Goal: Task Accomplishment & Management: Manage account settings

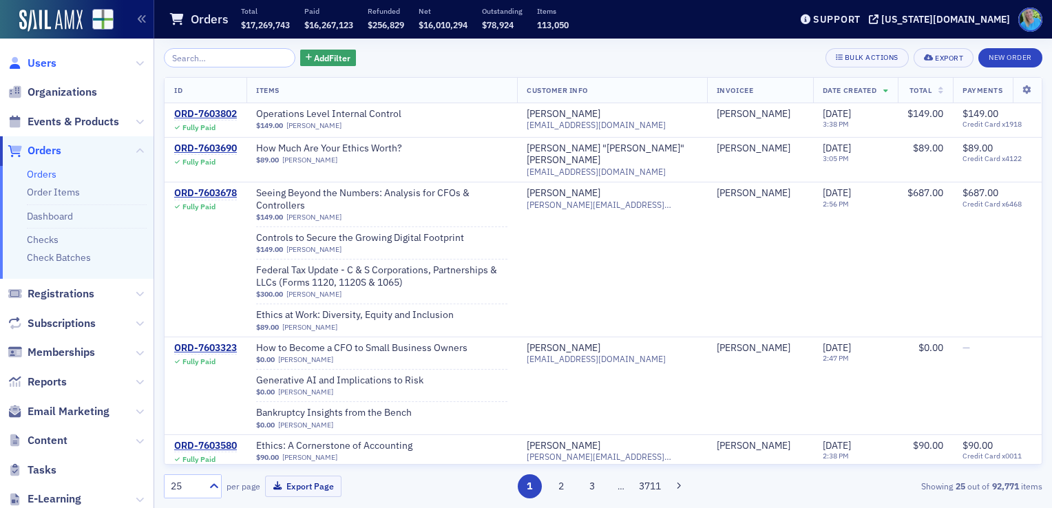
click at [42, 64] on span "Users" at bounding box center [42, 63] width 29 height 15
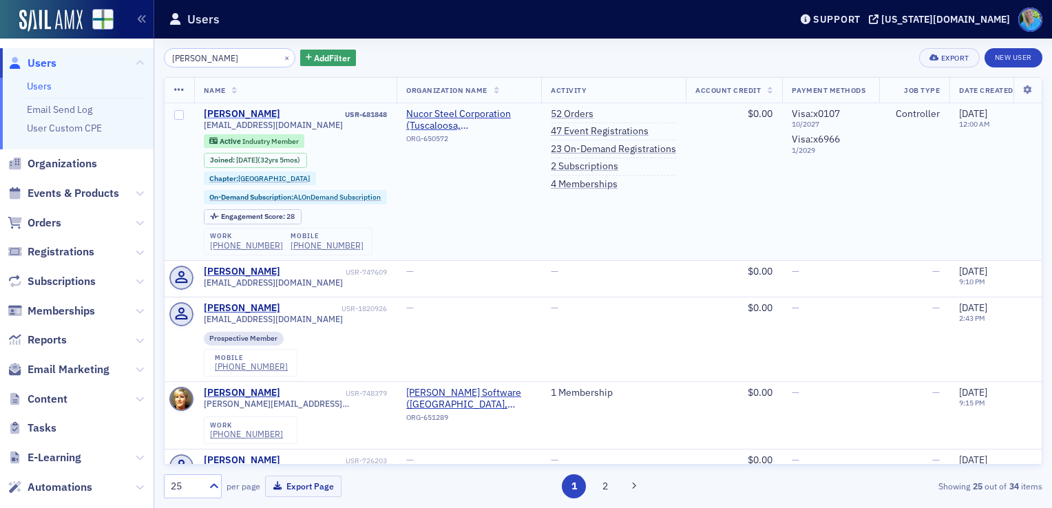
type input "Aubrey Baugh"
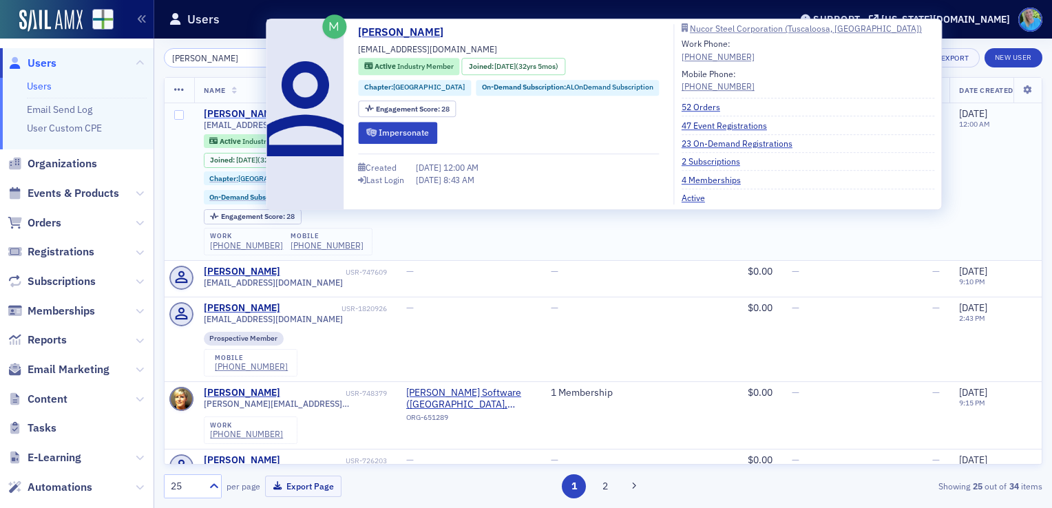
click at [237, 110] on div "Aubrey Baugh" at bounding box center [242, 114] width 76 height 12
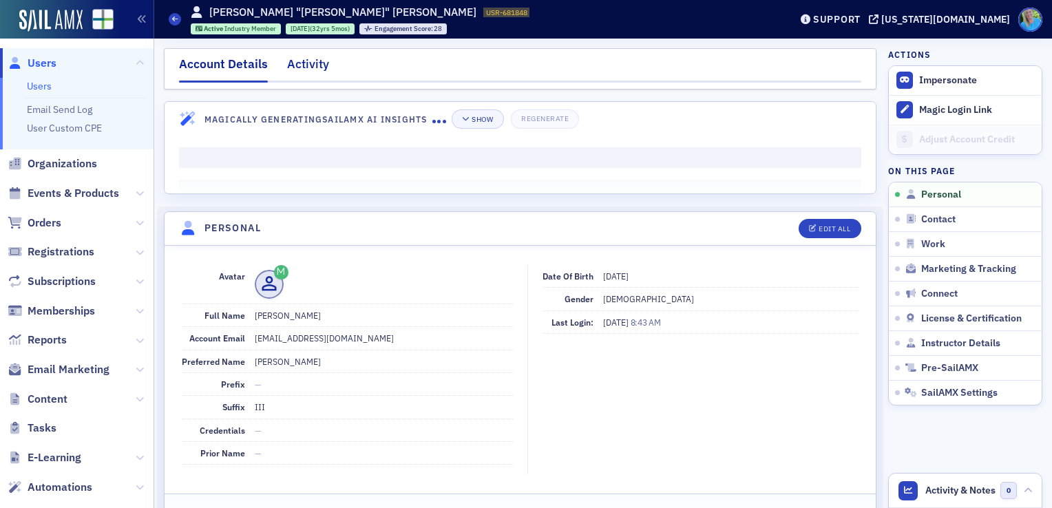
click at [307, 63] on div "Activity" at bounding box center [308, 67] width 42 height 25
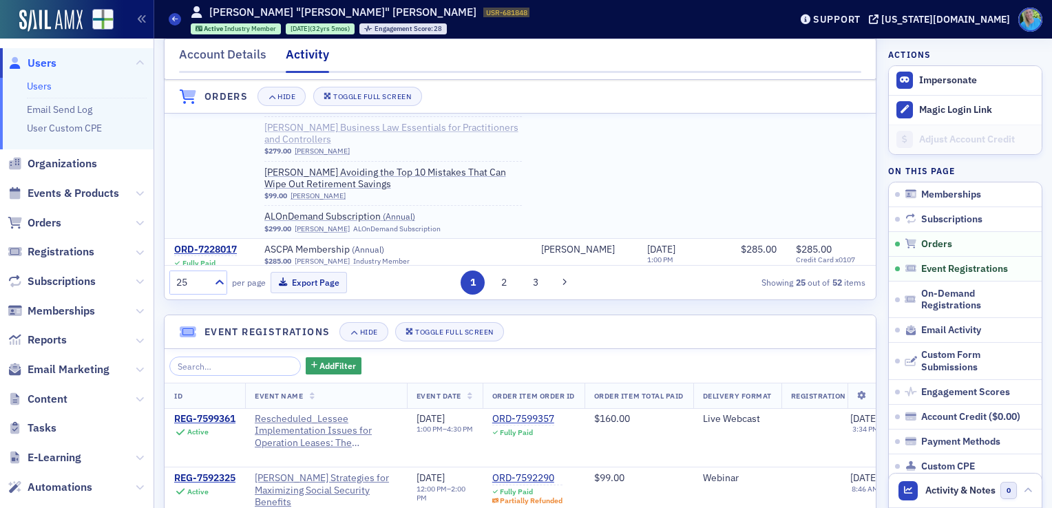
scroll to position [737, 0]
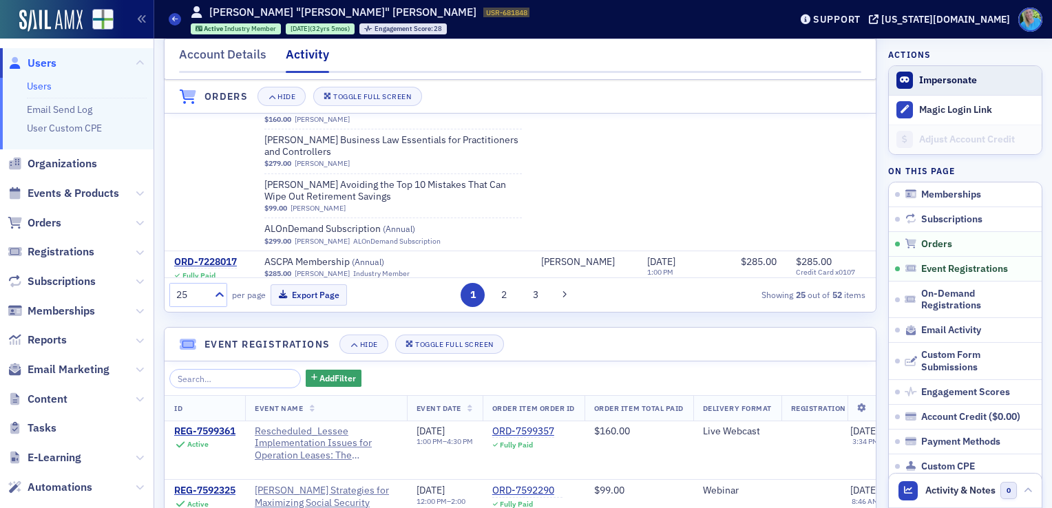
click at [929, 81] on button "Impersonate" at bounding box center [949, 80] width 58 height 12
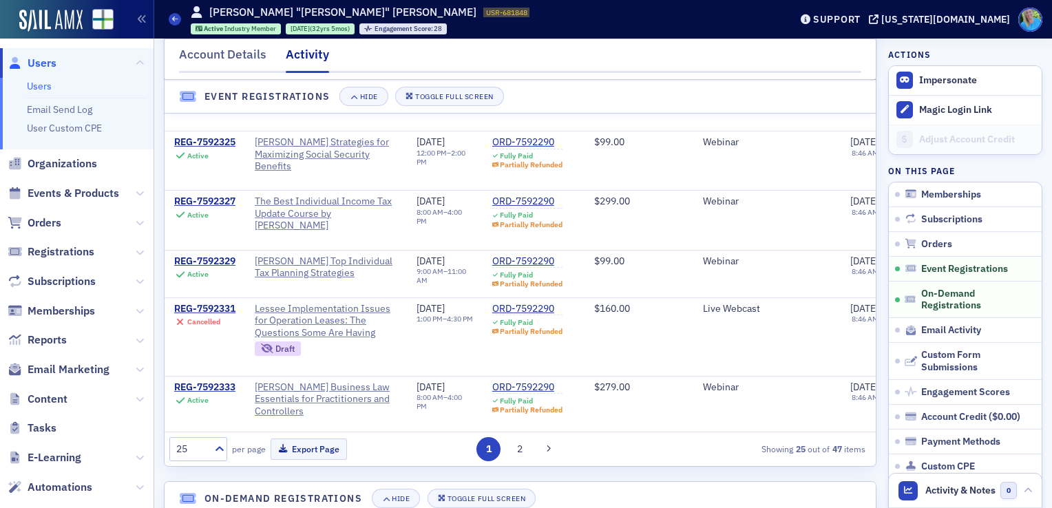
scroll to position [1150, 0]
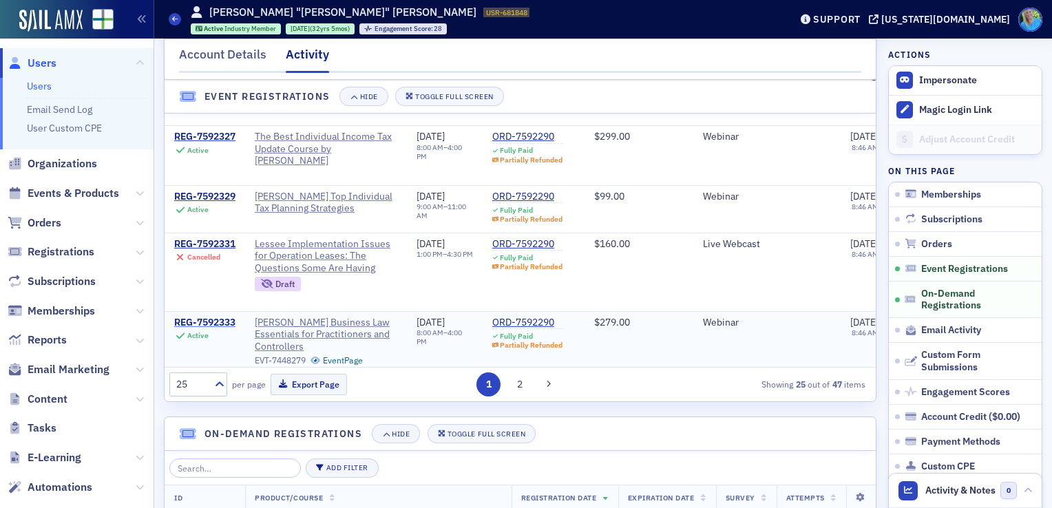
click at [193, 317] on div "REG-7592333" at bounding box center [204, 323] width 61 height 12
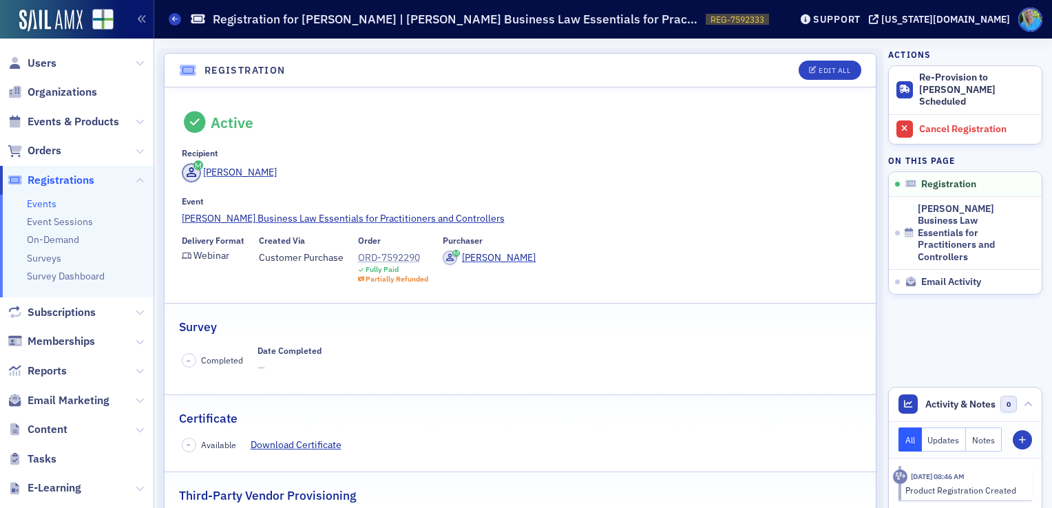
click at [376, 258] on div "ORD-7592290" at bounding box center [393, 258] width 71 height 14
click at [99, 114] on span "Events & Products" at bounding box center [74, 121] width 92 height 15
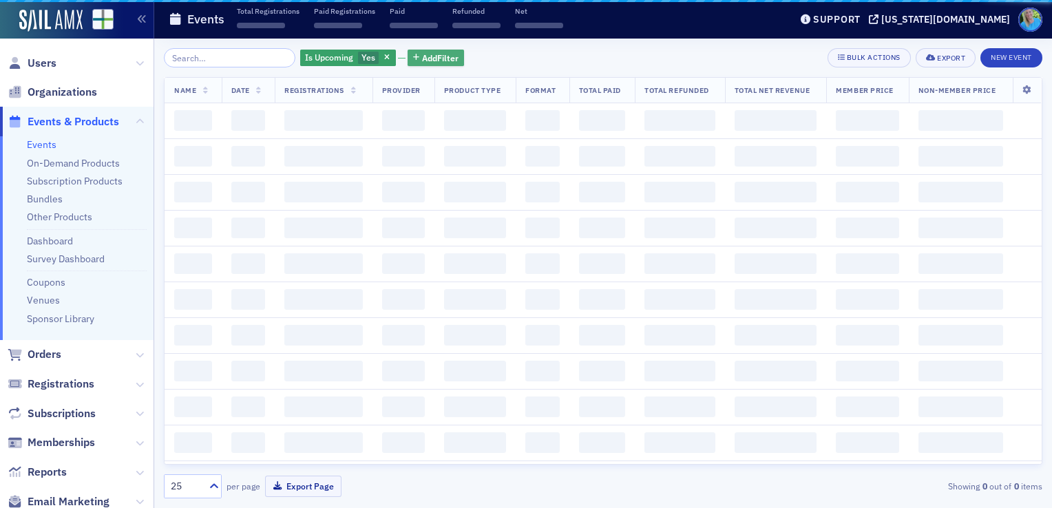
click at [384, 54] on icon "button" at bounding box center [387, 58] width 6 height 8
click at [372, 54] on div "Is Upcoming Yes Add Filter Bulk Actions Export New Event" at bounding box center [603, 57] width 879 height 19
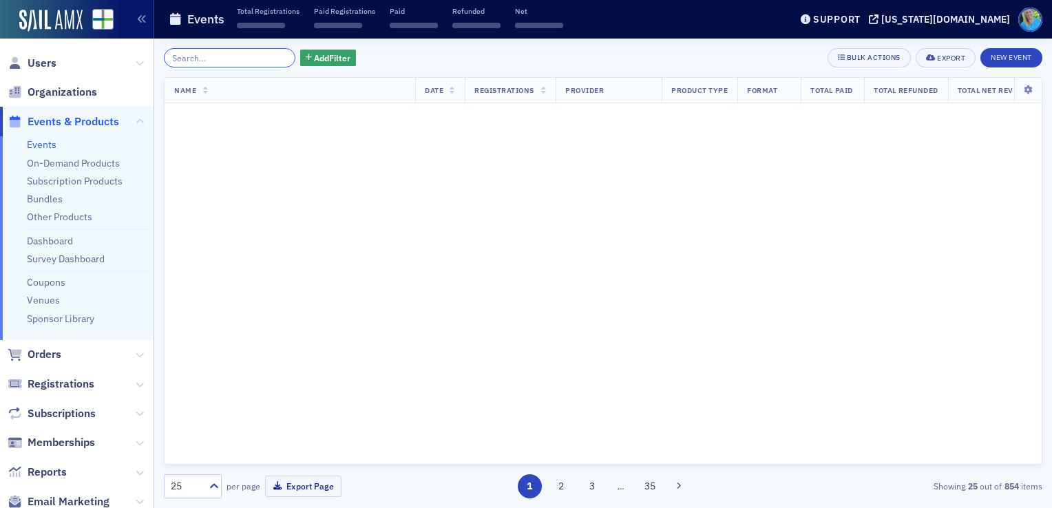
click at [234, 58] on input "search" at bounding box center [230, 57] width 132 height 19
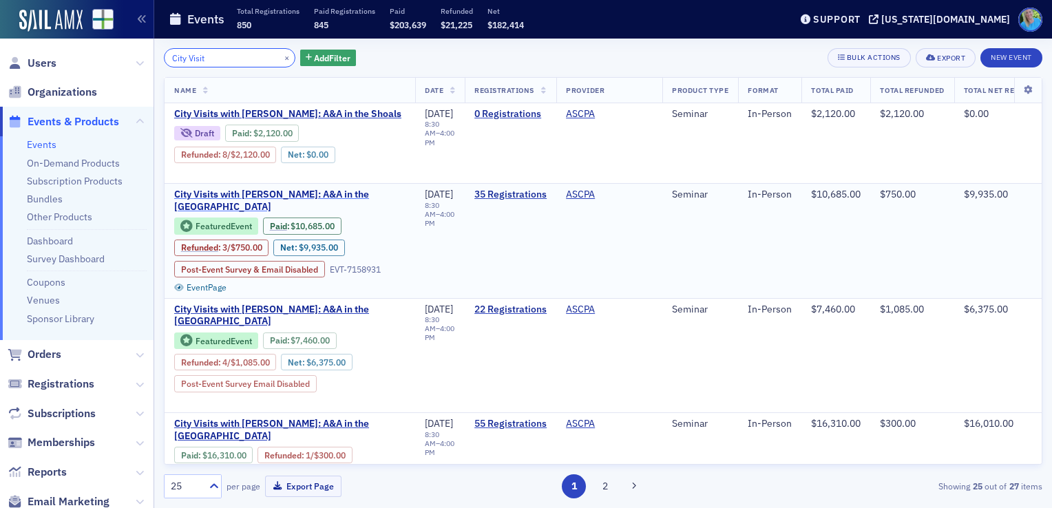
type input "City Visit"
click at [242, 191] on span "City Visits with [PERSON_NAME]: A&A in the [GEOGRAPHIC_DATA]" at bounding box center [289, 201] width 231 height 24
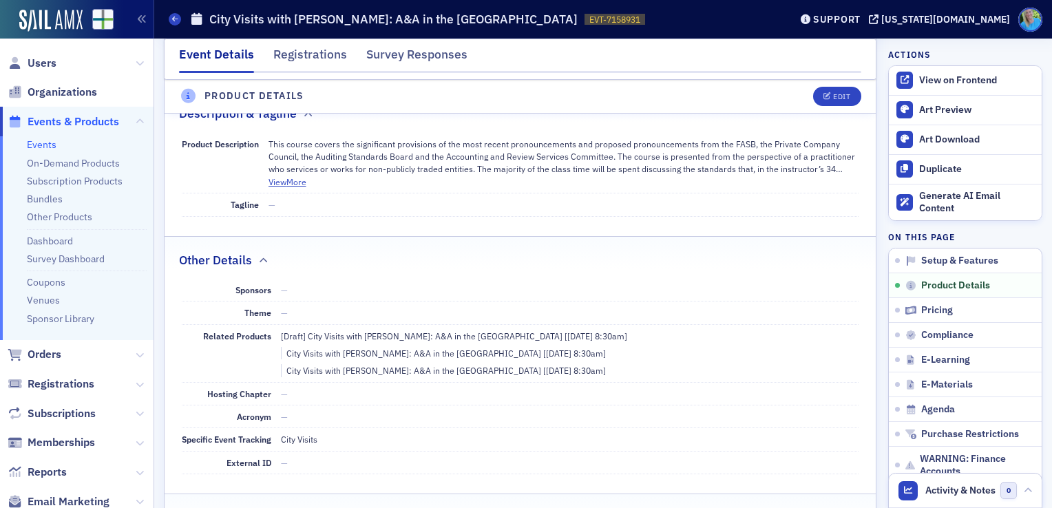
scroll to position [551, 0]
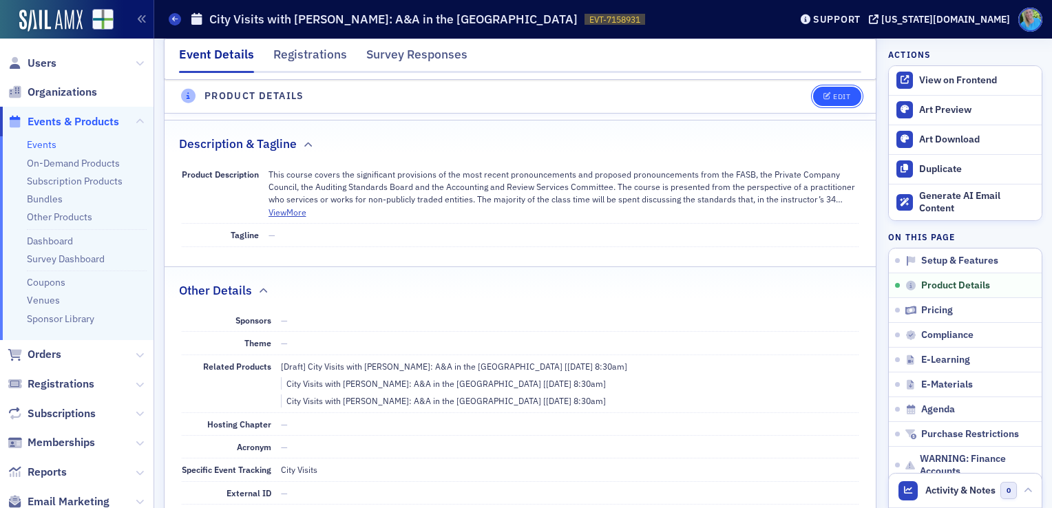
click at [824, 98] on icon "button" at bounding box center [828, 97] width 8 height 8
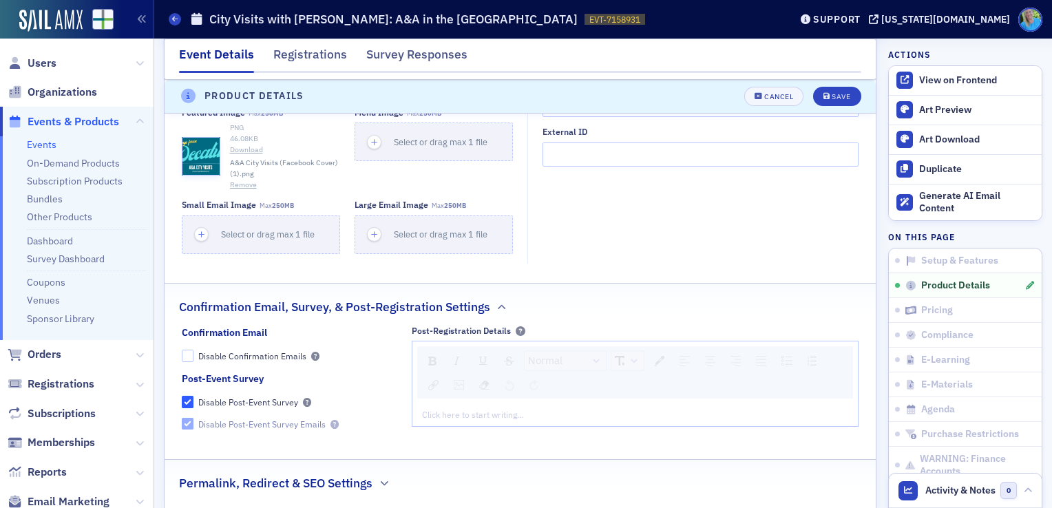
scroll to position [1157, 0]
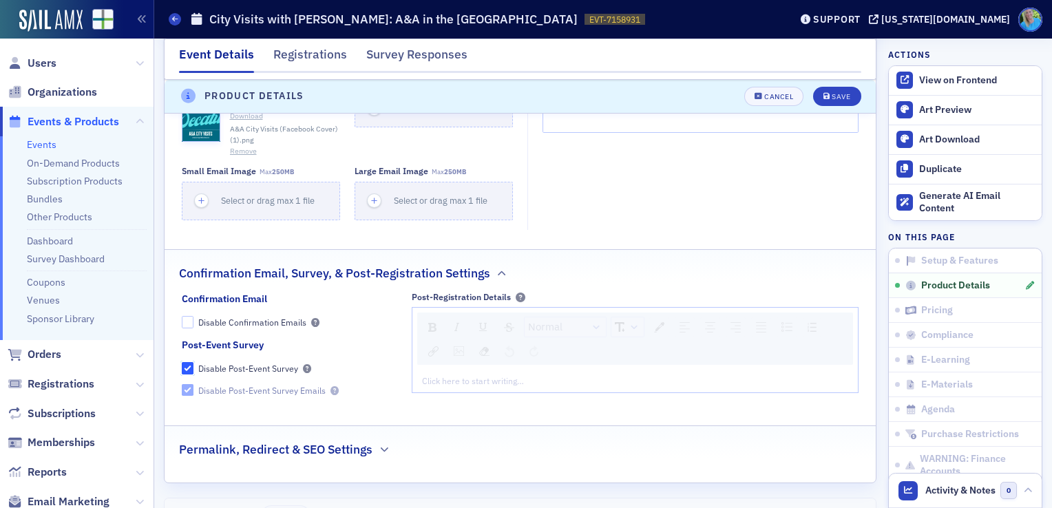
click at [191, 362] on input "Disable Post-Event Survey" at bounding box center [188, 368] width 12 height 12
checkbox input "false"
click at [185, 379] on fieldset "Post-Event Survey Disable Post-Event Survey Disable Post-Event Survey Emails" at bounding box center [290, 372] width 216 height 68
click at [185, 362] on input "Disable Post-Event Survey" at bounding box center [188, 368] width 12 height 12
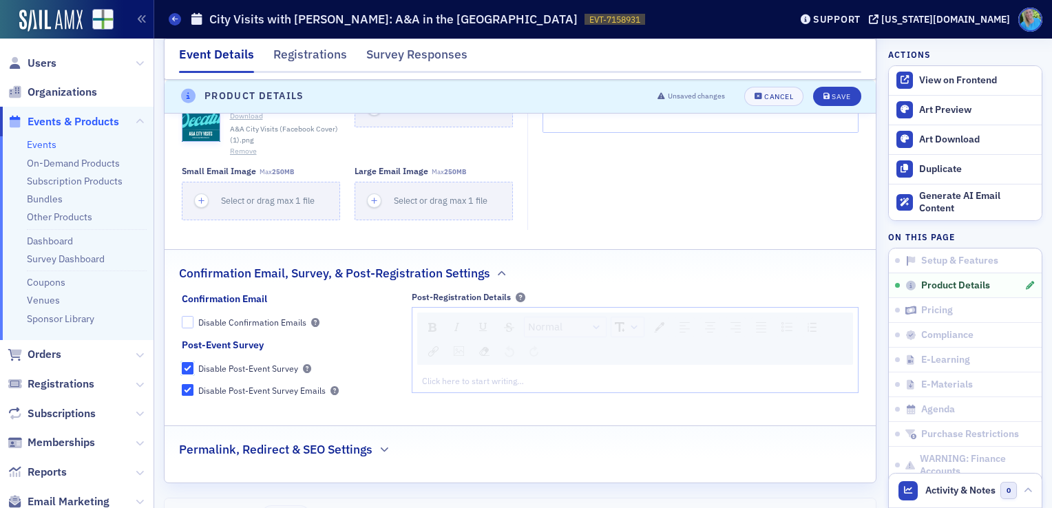
checkbox input "true"
click at [187, 362] on input "Disable Post-Event Survey" at bounding box center [188, 368] width 12 height 12
checkbox input "false"
click at [187, 384] on input "Disable Post-Event Survey Emails" at bounding box center [188, 390] width 12 height 12
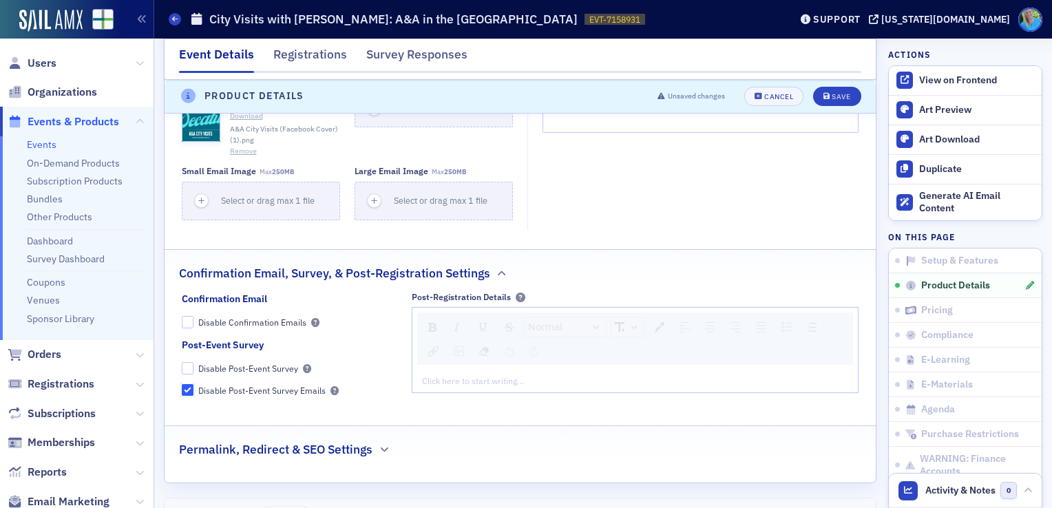
checkbox input "true"
click at [836, 105] on button "Save" at bounding box center [837, 96] width 48 height 19
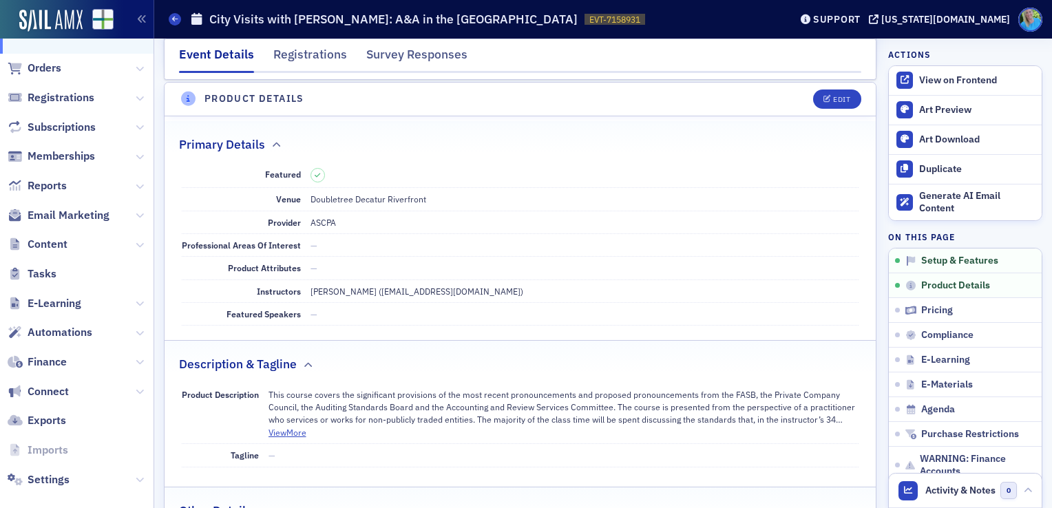
scroll to position [300, 0]
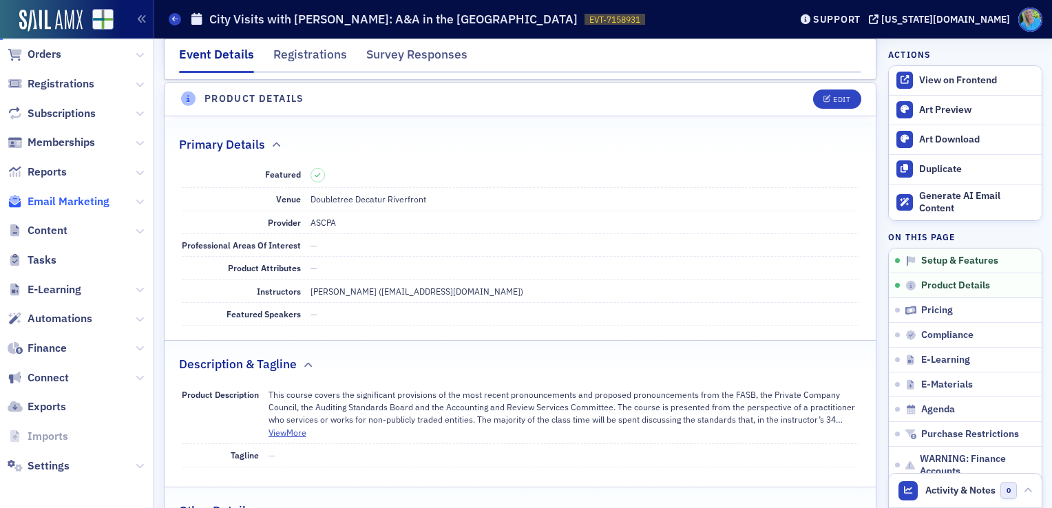
click at [91, 195] on span "Email Marketing" at bounding box center [69, 201] width 82 height 15
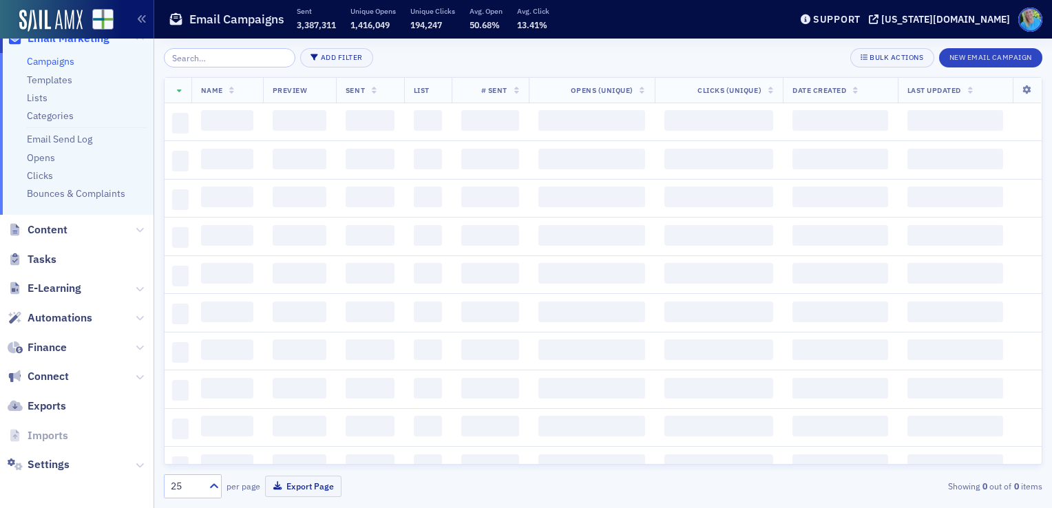
scroll to position [259, 0]
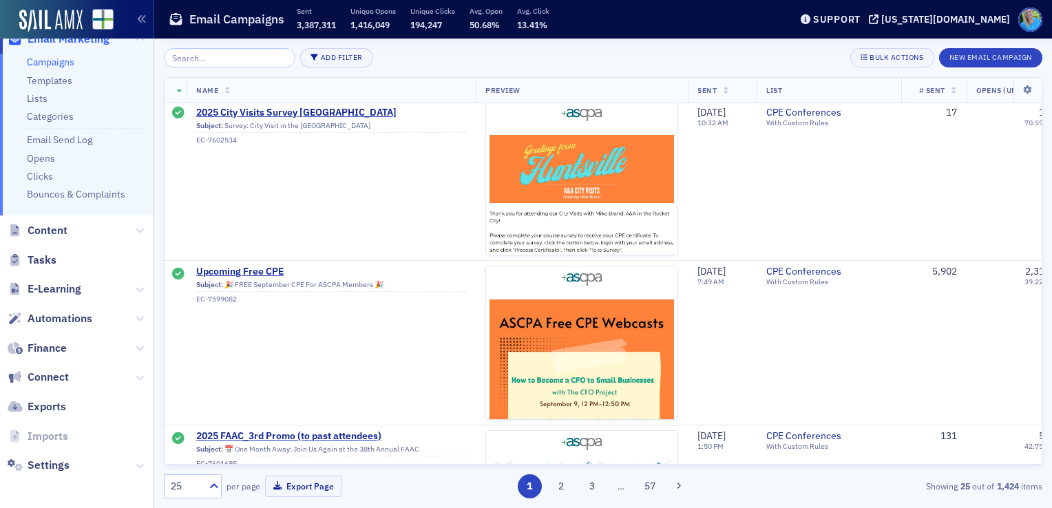
scroll to position [758, 0]
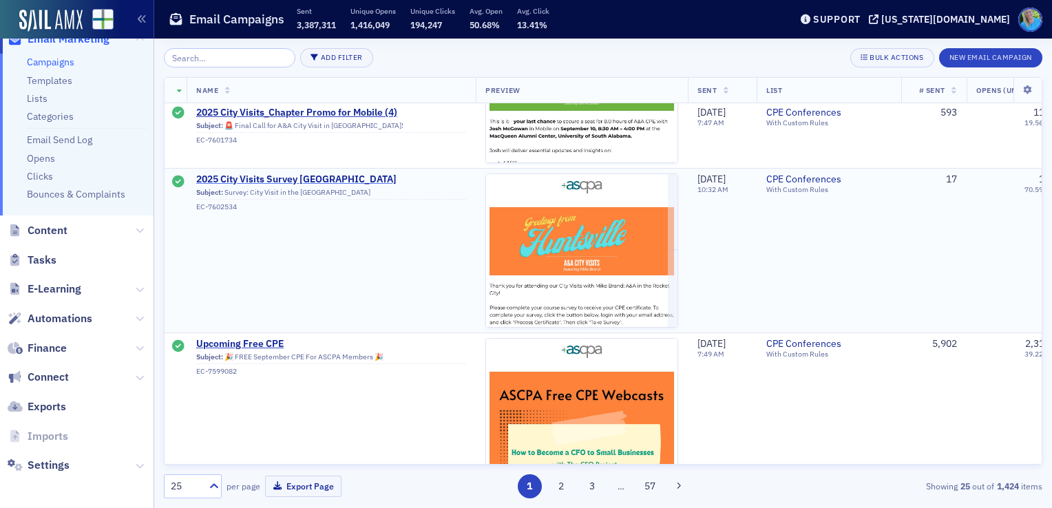
click at [300, 178] on span "2025 City Visits Survey Huntsville" at bounding box center [331, 180] width 270 height 12
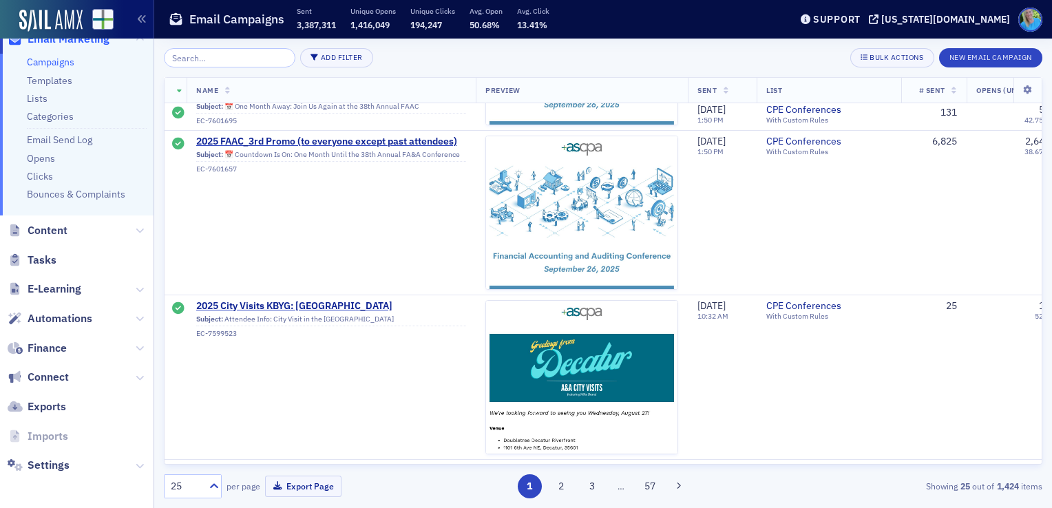
scroll to position [1309, 0]
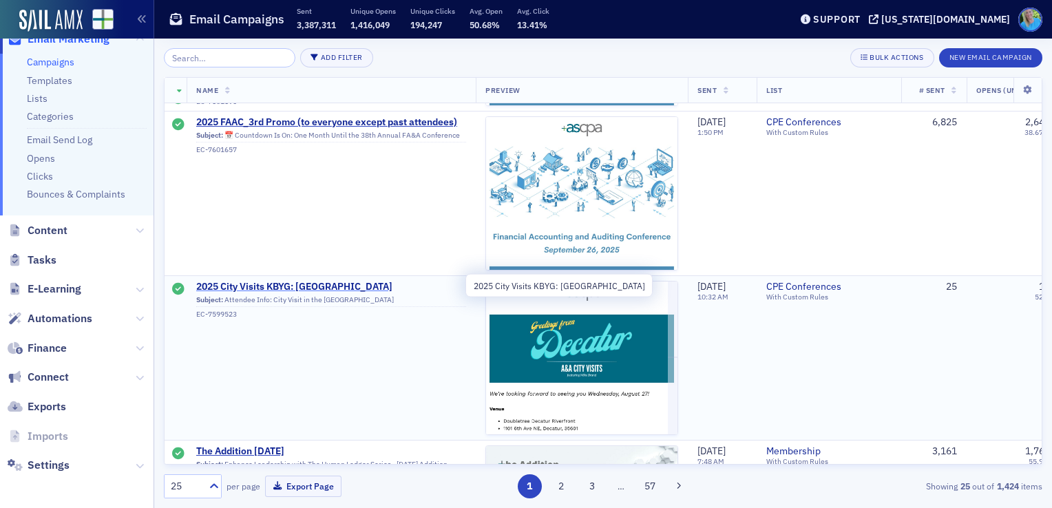
click at [320, 288] on span "2025 City Visits KBYG: Decatur" at bounding box center [331, 287] width 270 height 12
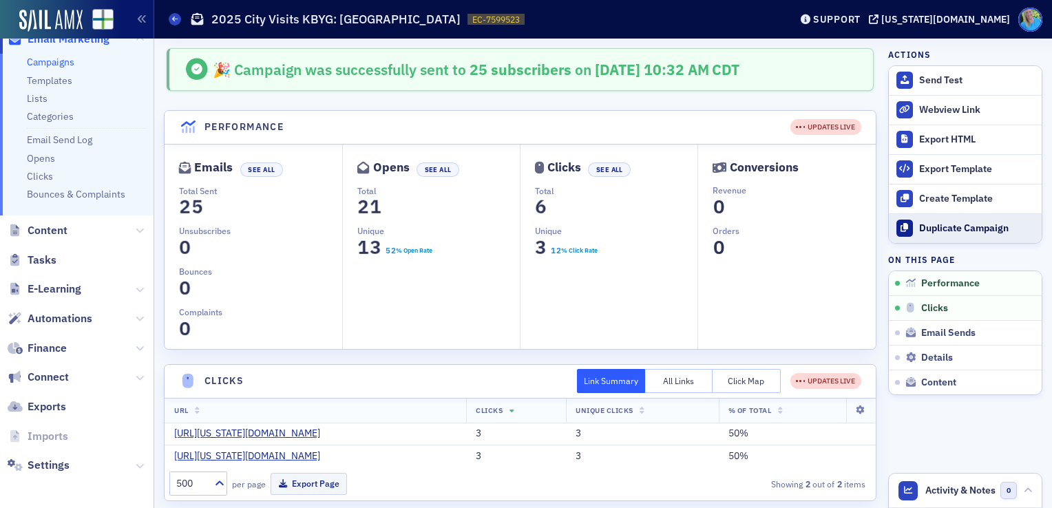
click at [909, 220] on button "Duplicate Campaign" at bounding box center [965, 229] width 153 height 30
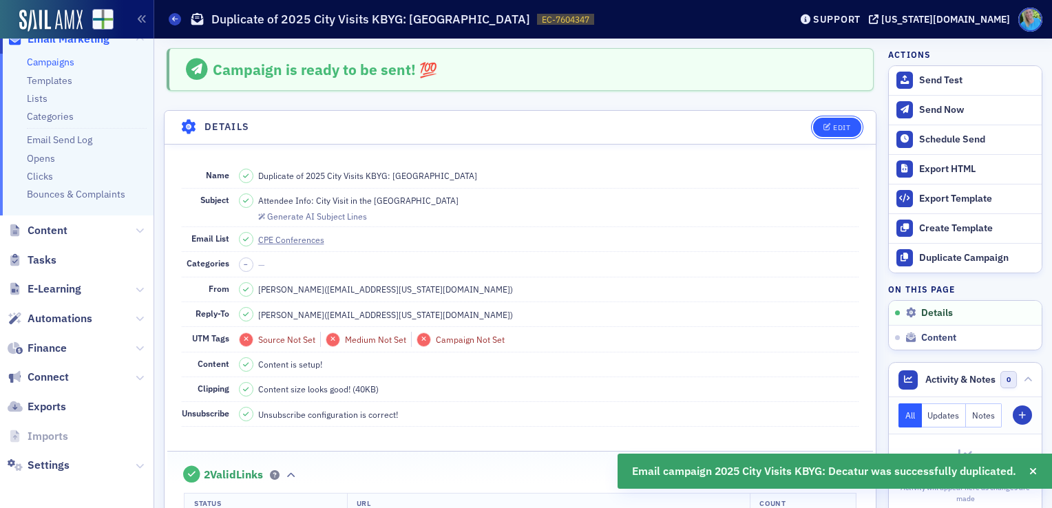
click at [833, 126] on div "Edit" at bounding box center [841, 128] width 17 height 8
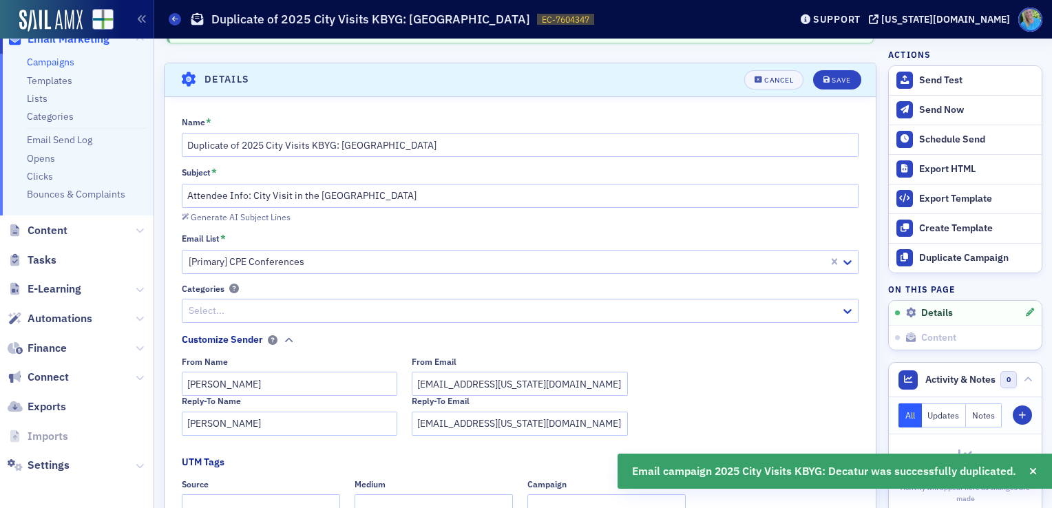
scroll to position [63, 0]
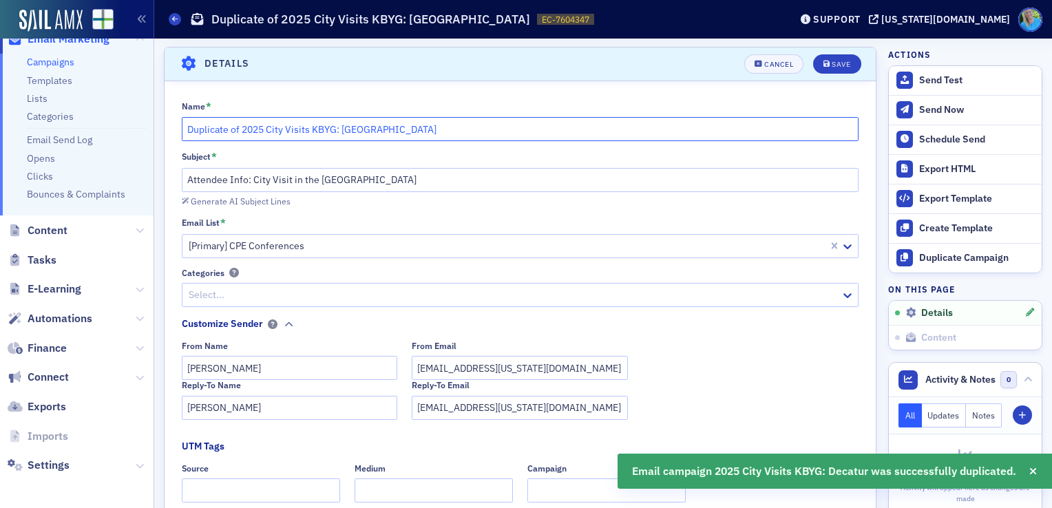
drag, startPoint x: 242, startPoint y: 125, endPoint x: 174, endPoint y: 120, distance: 68.4
click at [174, 120] on div "Name * Duplicate of 2025 City Visits KBYG: Decatur Subject * Attendee Info: Cit…" at bounding box center [521, 370] width 712 height 538
click at [258, 123] on input "2025 City Visits KBYG: Decatur" at bounding box center [521, 129] width 678 height 24
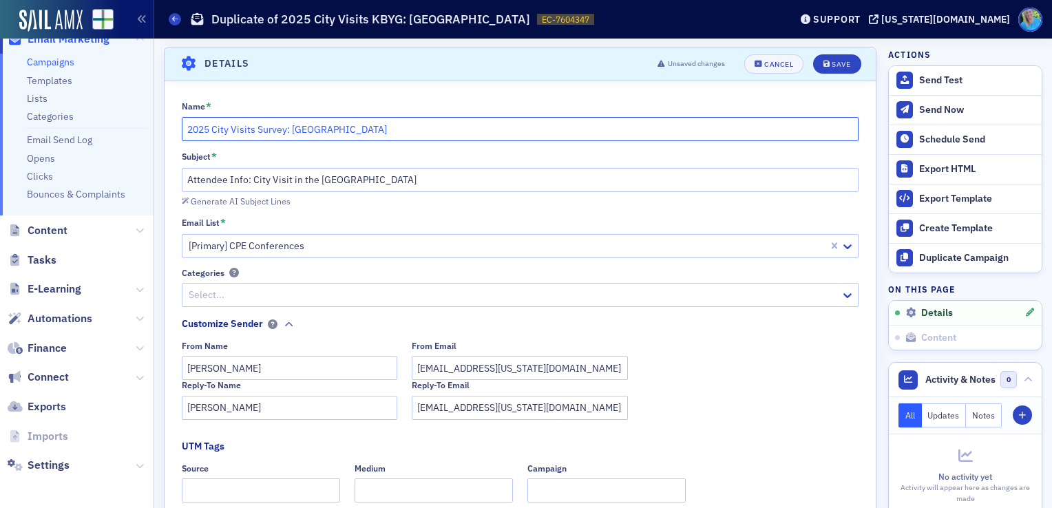
type input "2025 City Visits Survey: Decatur"
drag, startPoint x: 248, startPoint y: 178, endPoint x: 185, endPoint y: 176, distance: 63.4
click at [185, 176] on input "Attendee Info: City Visit in the River City" at bounding box center [521, 180] width 678 height 24
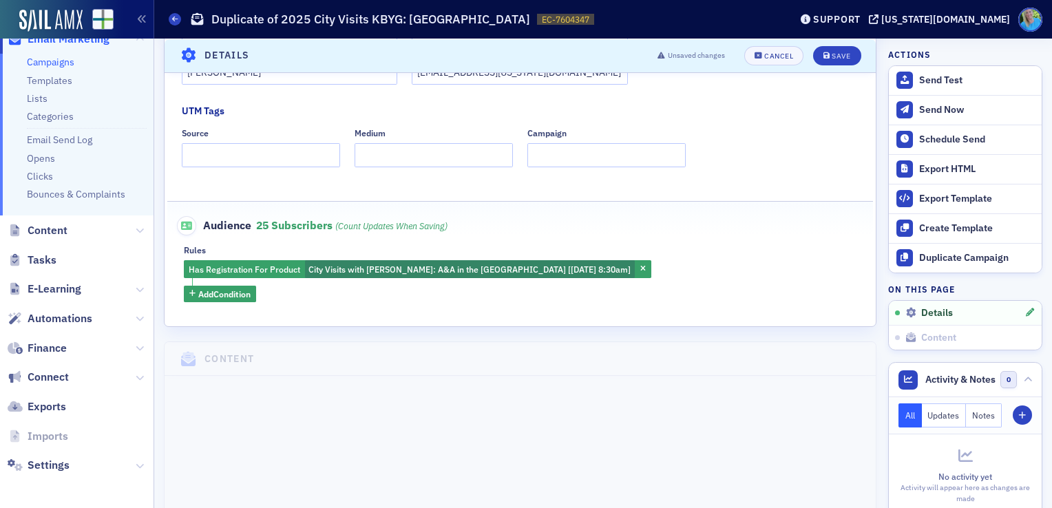
scroll to position [477, 0]
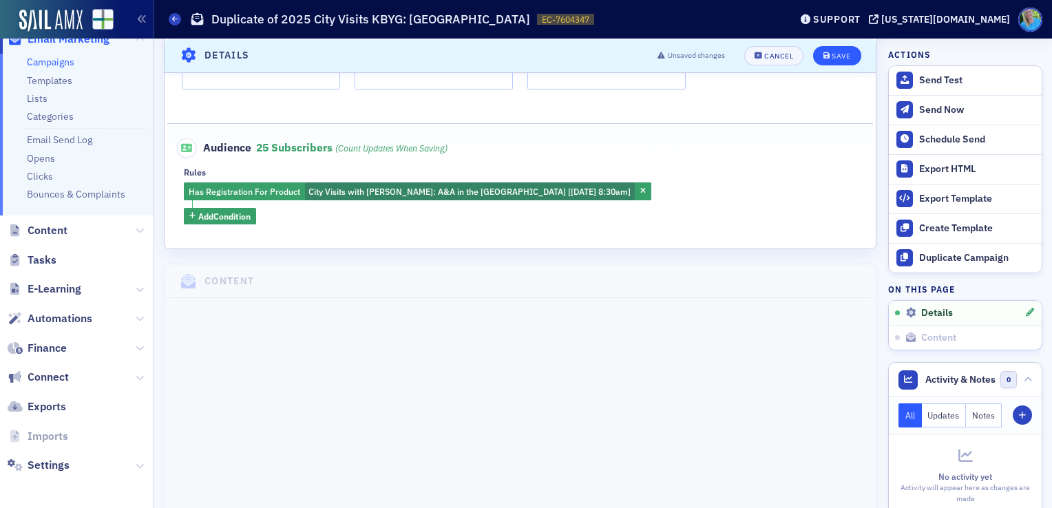
type input "Survey: City Visit in the River City"
click at [832, 58] on div "Save" at bounding box center [841, 56] width 19 height 8
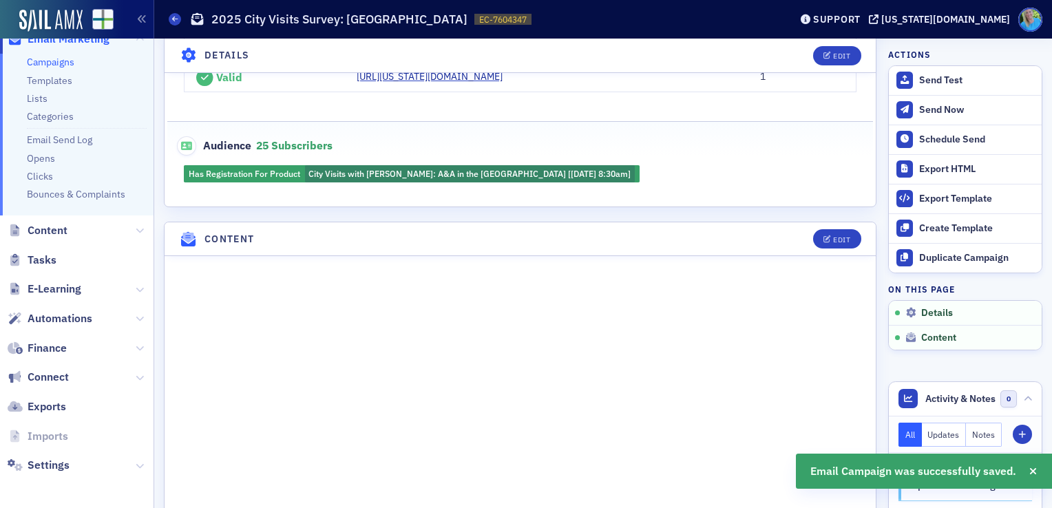
scroll to position [546, 0]
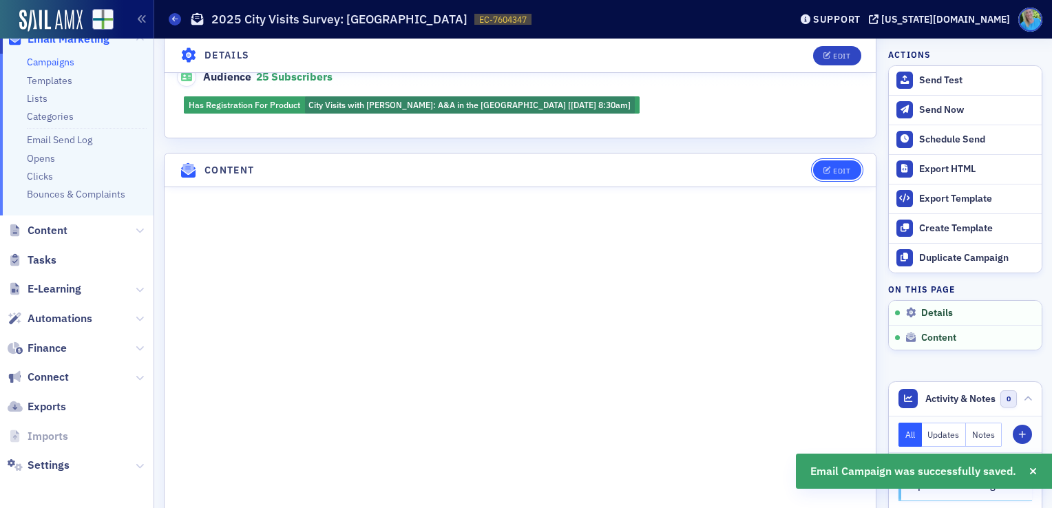
click at [835, 172] on button "Edit" at bounding box center [837, 169] width 48 height 19
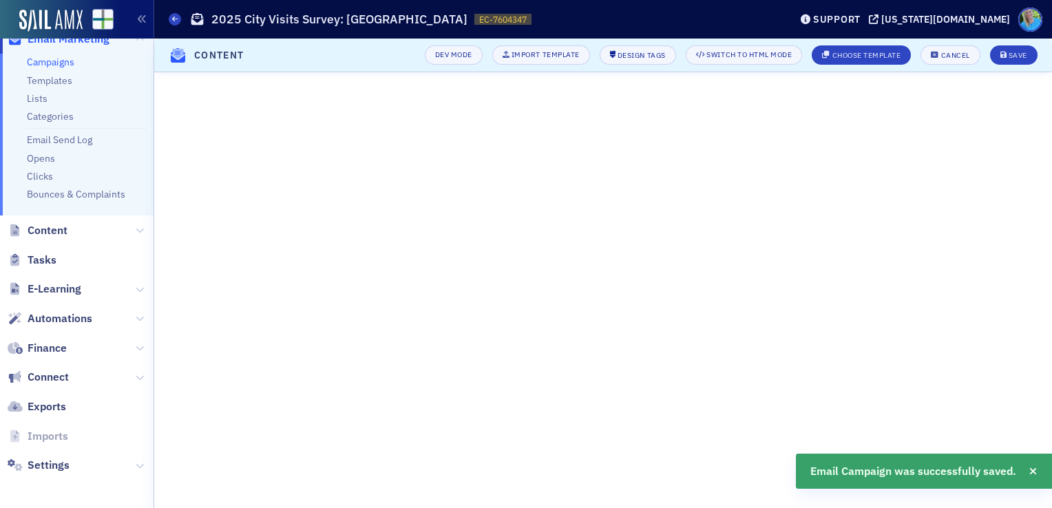
scroll to position [195, 0]
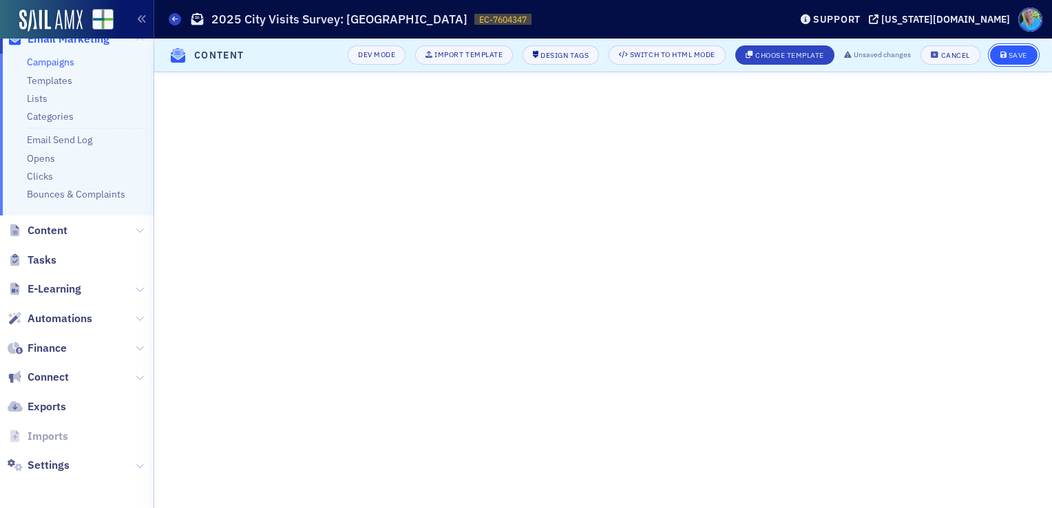
click at [1009, 54] on div "Save" at bounding box center [1018, 56] width 19 height 8
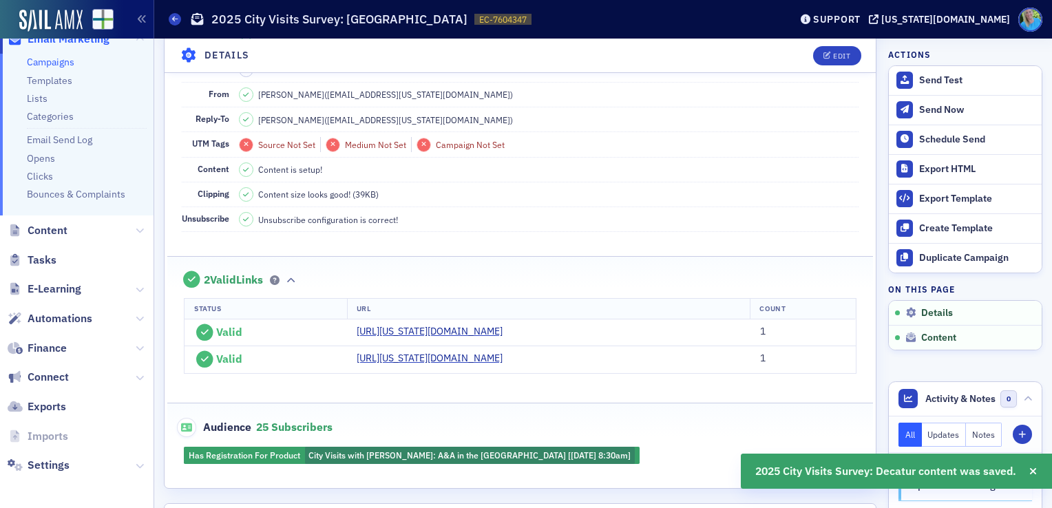
scroll to position [648, 0]
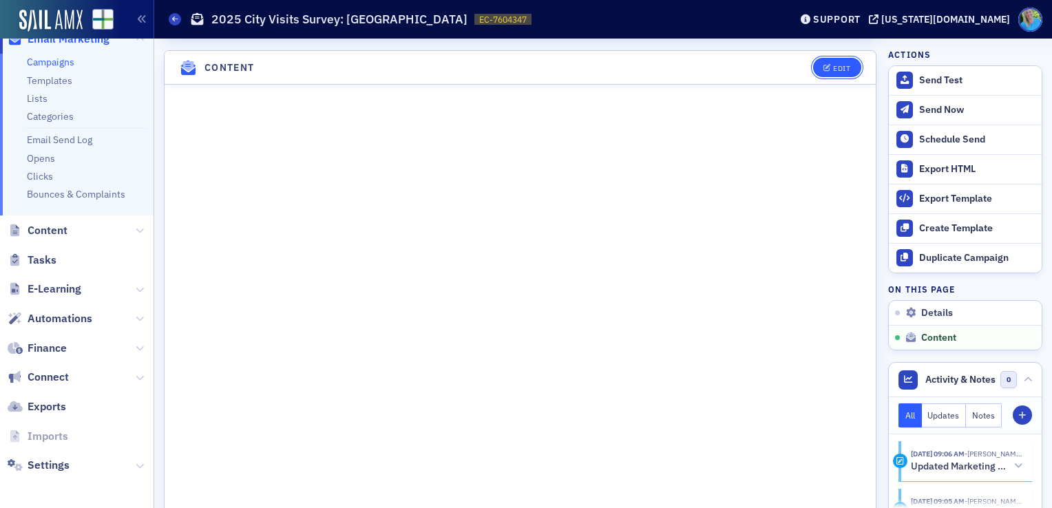
click at [823, 71] on button "Edit" at bounding box center [837, 67] width 48 height 19
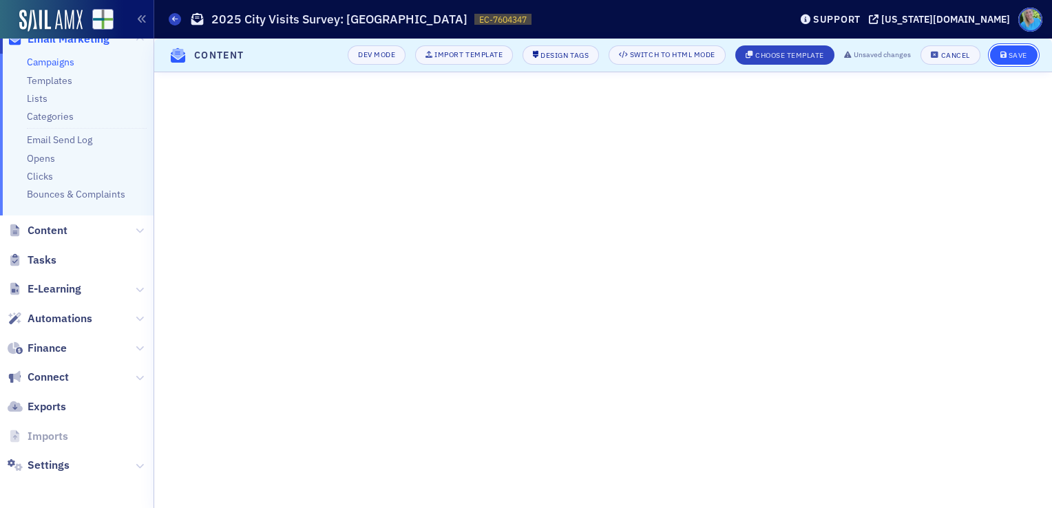
click at [1021, 58] on div "Save" at bounding box center [1018, 56] width 19 height 8
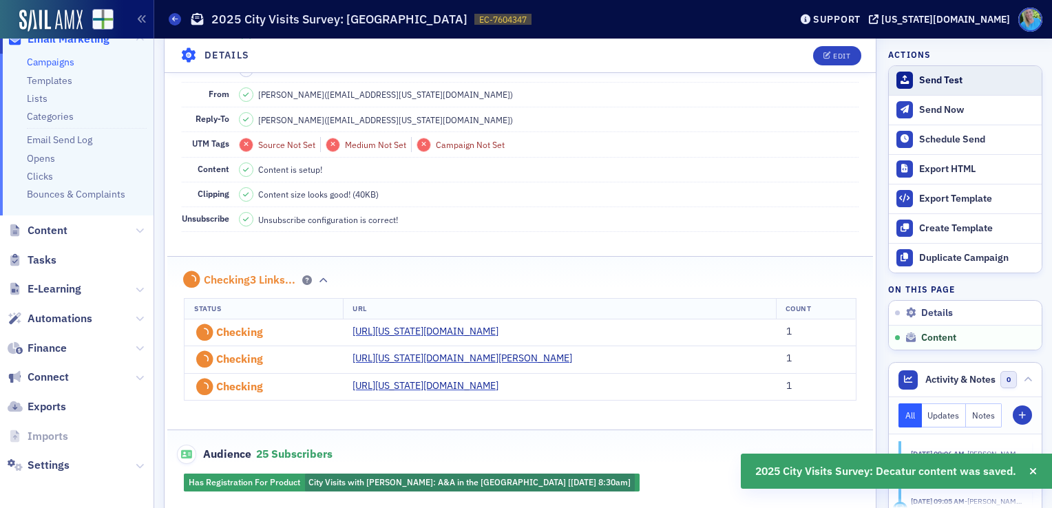
scroll to position [687, 0]
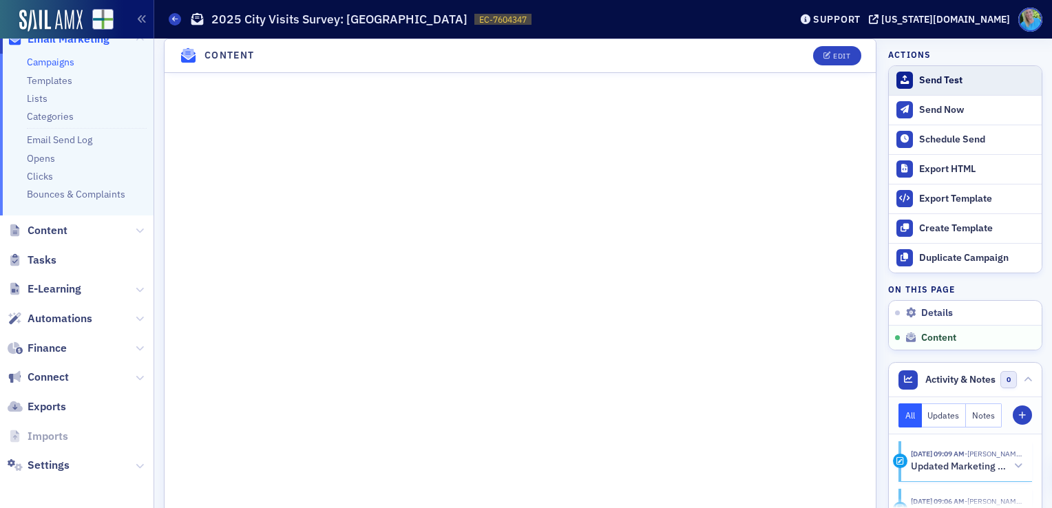
click at [926, 84] on div "Send Test" at bounding box center [978, 80] width 116 height 12
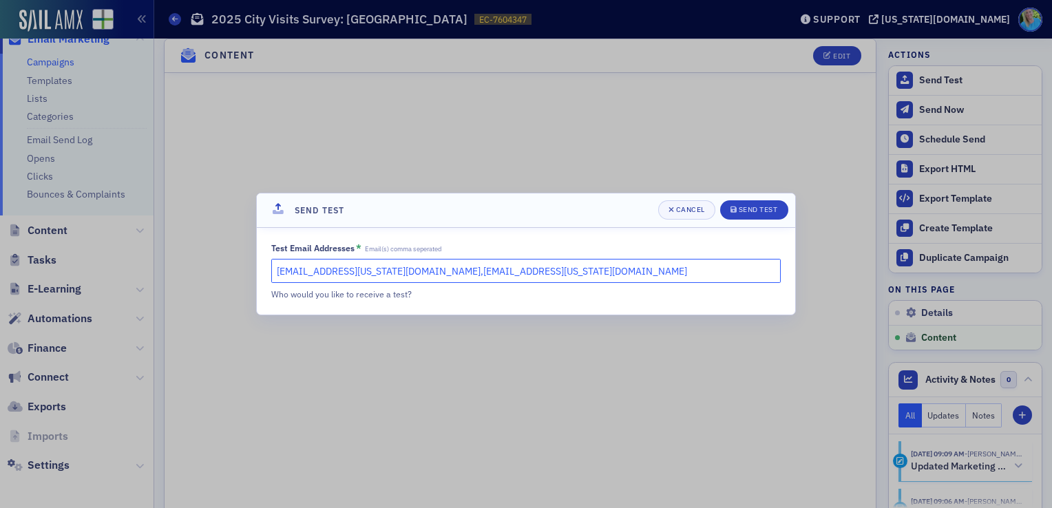
drag, startPoint x: 497, startPoint y: 277, endPoint x: 376, endPoint y: 270, distance: 121.4
click at [376, 270] on input "kgates@alabama.cpa,slowery@alabama.cpa" at bounding box center [526, 271] width 510 height 24
type input "kgates@alabama.cpa"
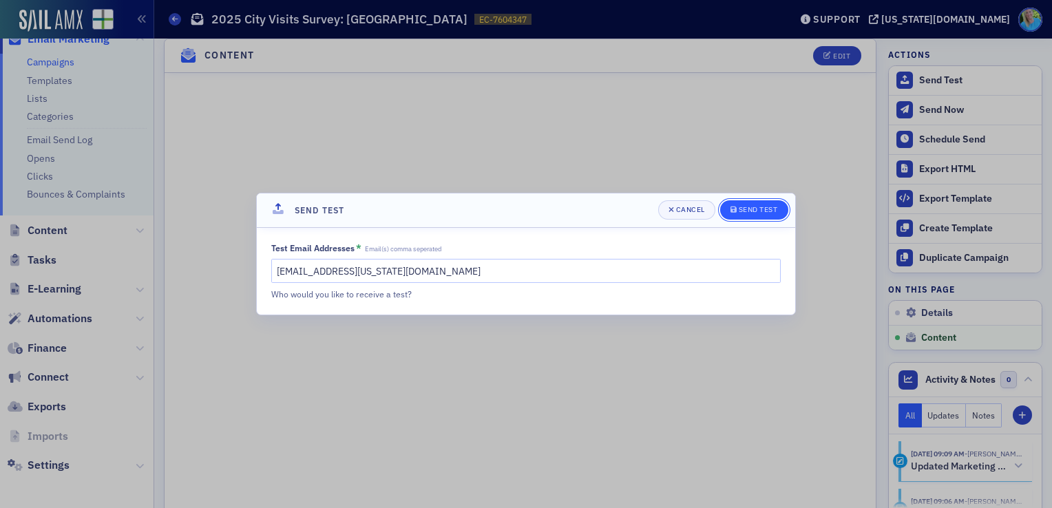
click at [741, 208] on div "Send Test" at bounding box center [758, 210] width 39 height 8
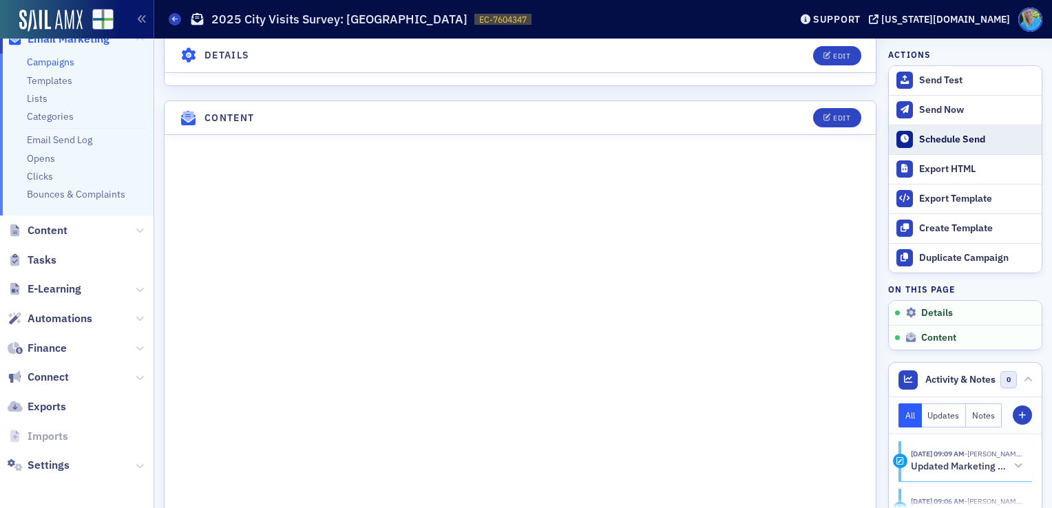
click at [945, 137] on div "Schedule Send" at bounding box center [978, 140] width 116 height 12
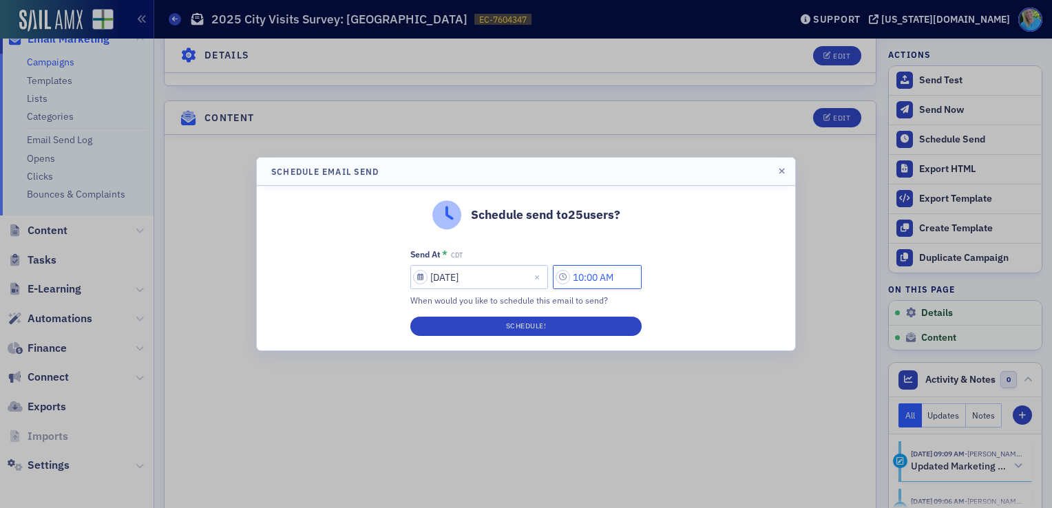
click at [592, 277] on input "10:00 AM" at bounding box center [597, 277] width 89 height 24
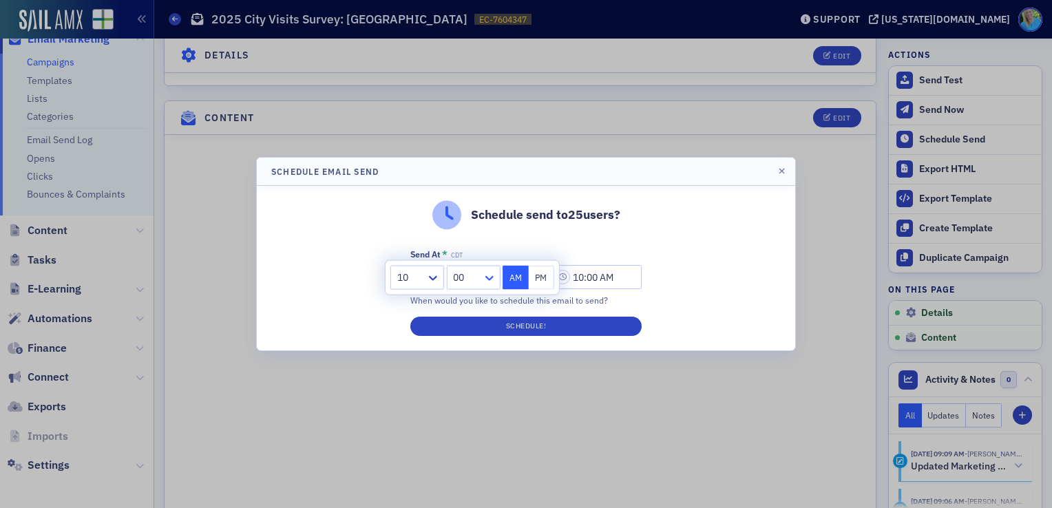
click at [493, 276] on icon at bounding box center [489, 278] width 14 height 14
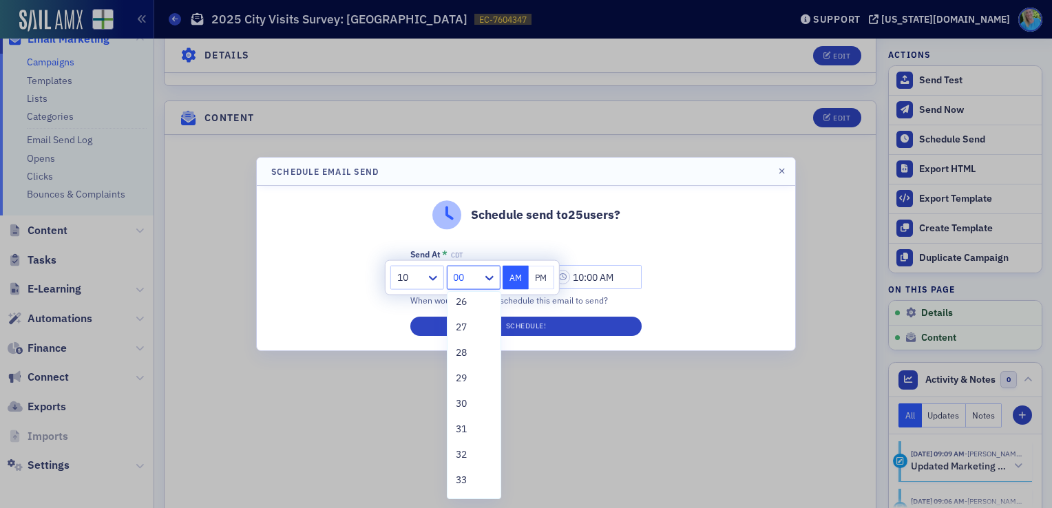
scroll to position [689, 0]
click at [463, 384] on span "30" at bounding box center [461, 383] width 11 height 14
type input "10:30 AM"
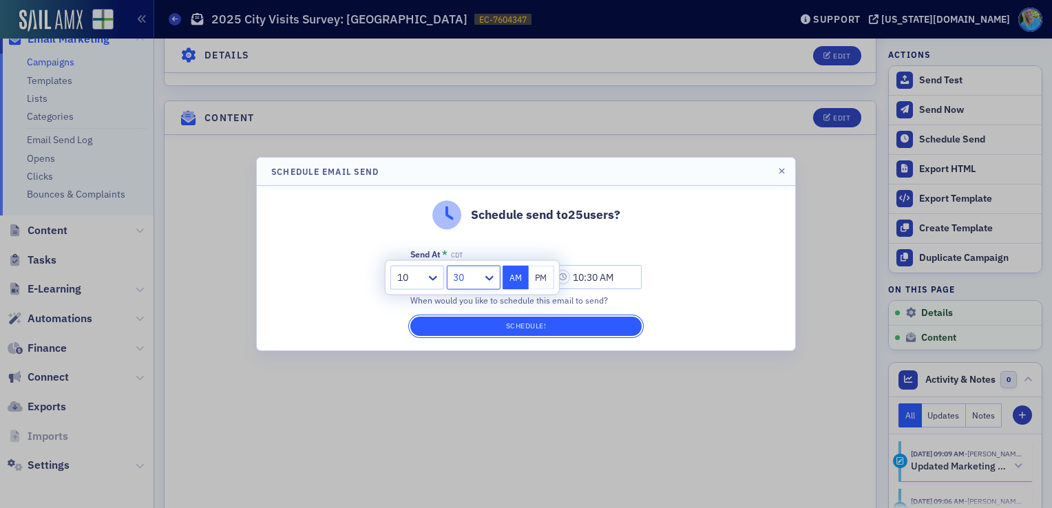
click at [474, 333] on button "Schedule!" at bounding box center [526, 326] width 231 height 19
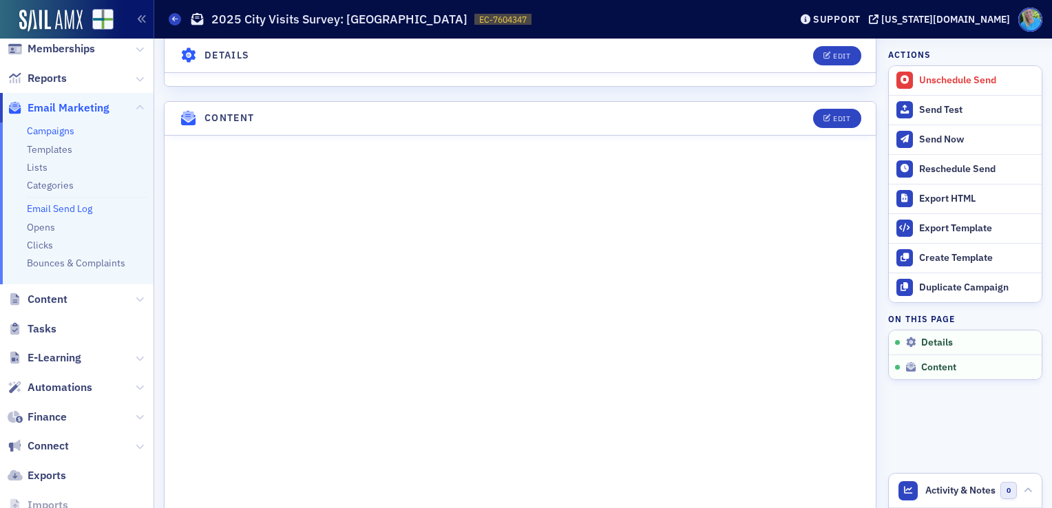
scroll to position [0, 0]
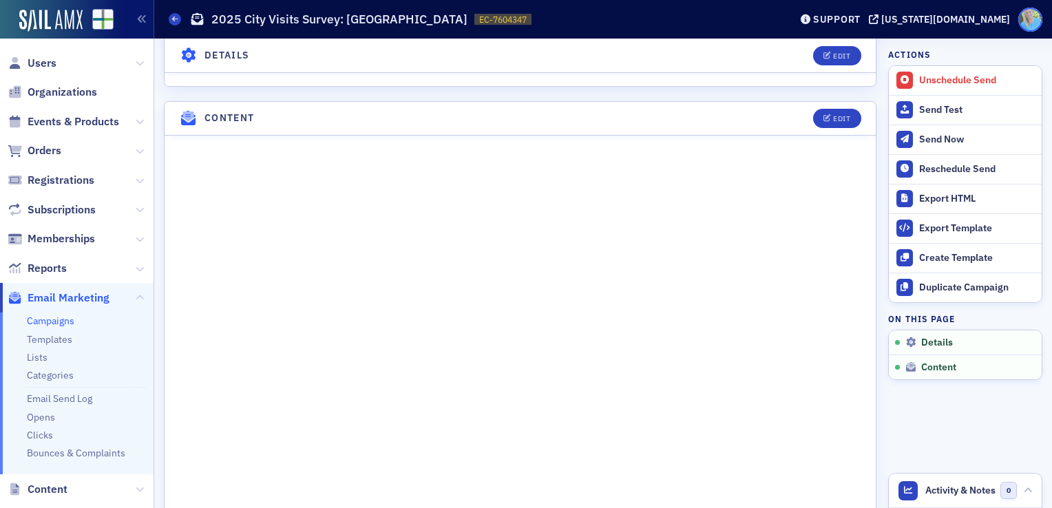
click at [1031, 12] on span at bounding box center [1031, 20] width 24 height 24
click at [1019, 48] on span "My Profile" at bounding box center [1016, 43] width 53 height 12
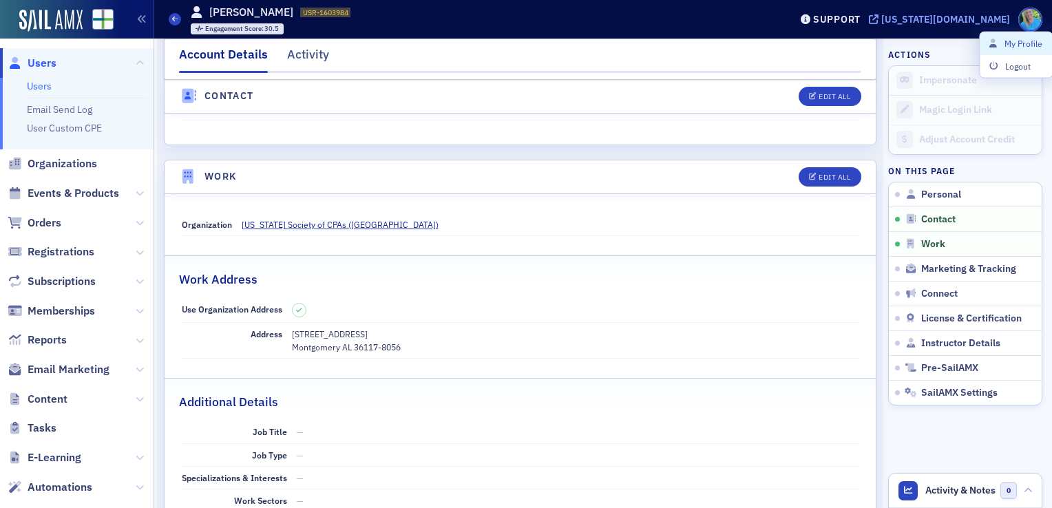
click at [978, 23] on div "[US_STATE][DOMAIN_NAME]" at bounding box center [946, 19] width 129 height 12
click at [46, 227] on span "Orders" at bounding box center [45, 223] width 34 height 15
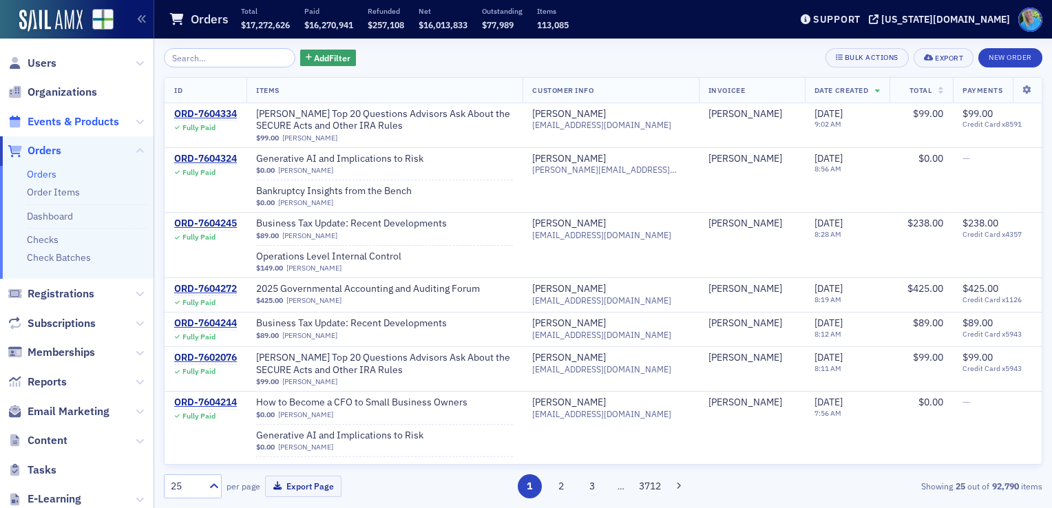
click at [62, 121] on span "Events & Products" at bounding box center [74, 121] width 92 height 15
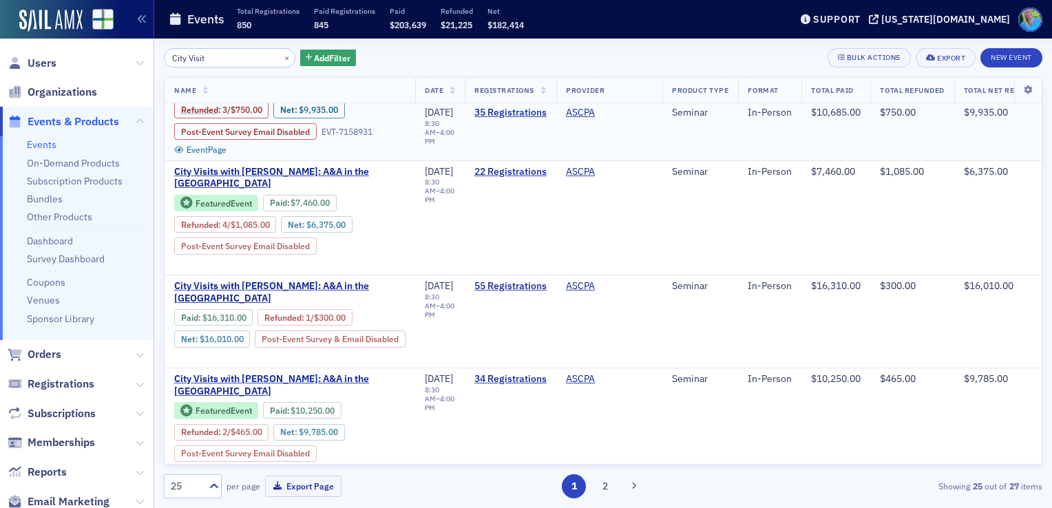
scroll to position [69, 0]
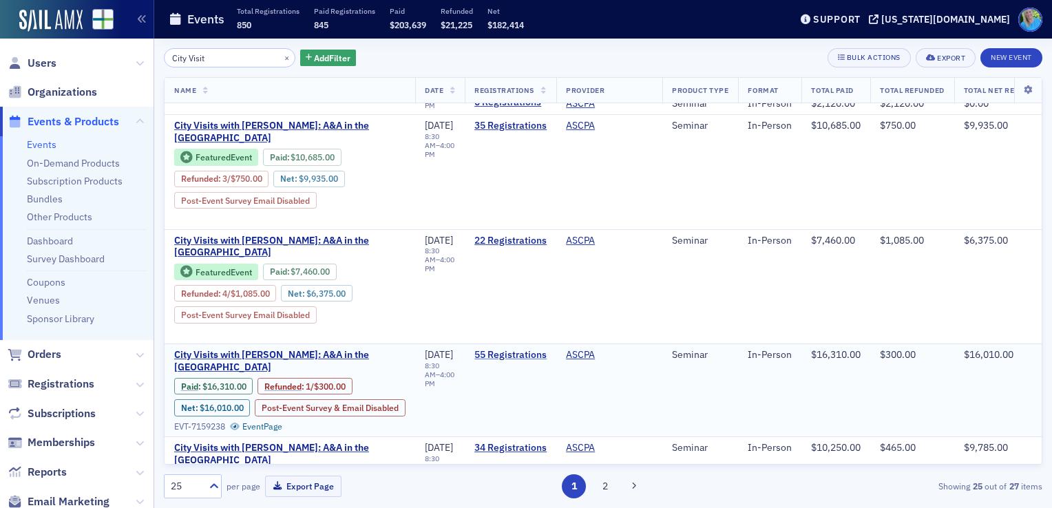
click at [529, 349] on link "55 Registrations" at bounding box center [511, 355] width 72 height 12
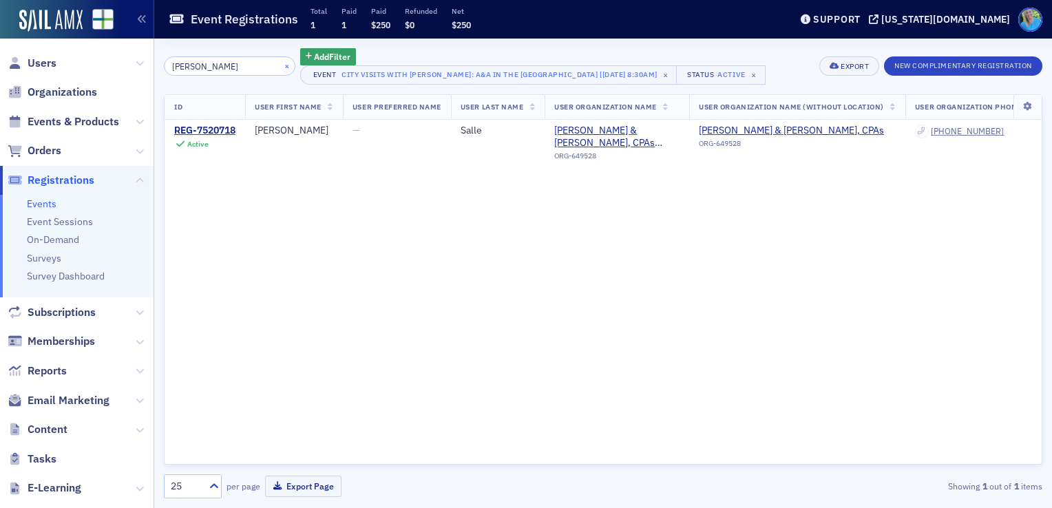
type input "Cole"
click at [281, 63] on button "×" at bounding box center [287, 65] width 12 height 12
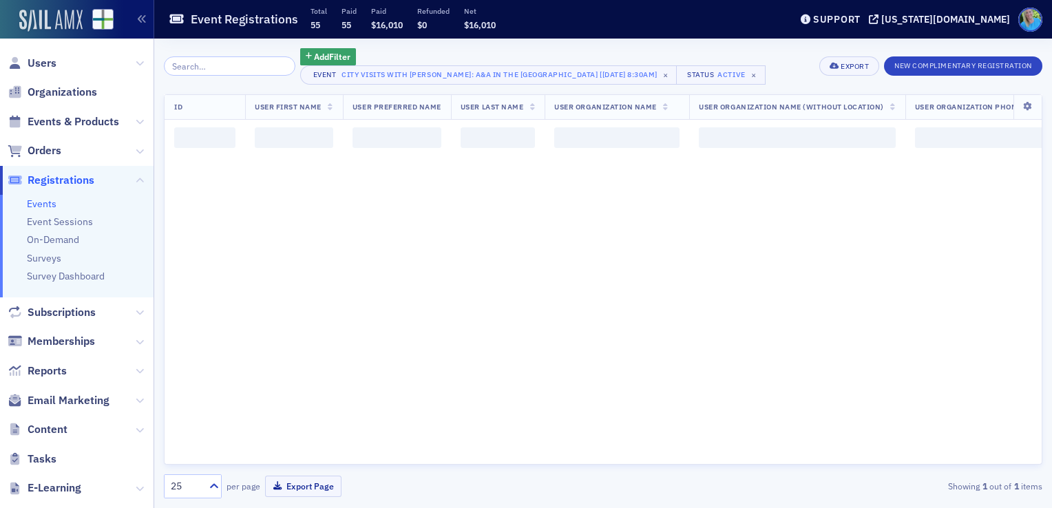
click at [49, 26] on img at bounding box center [50, 21] width 63 height 22
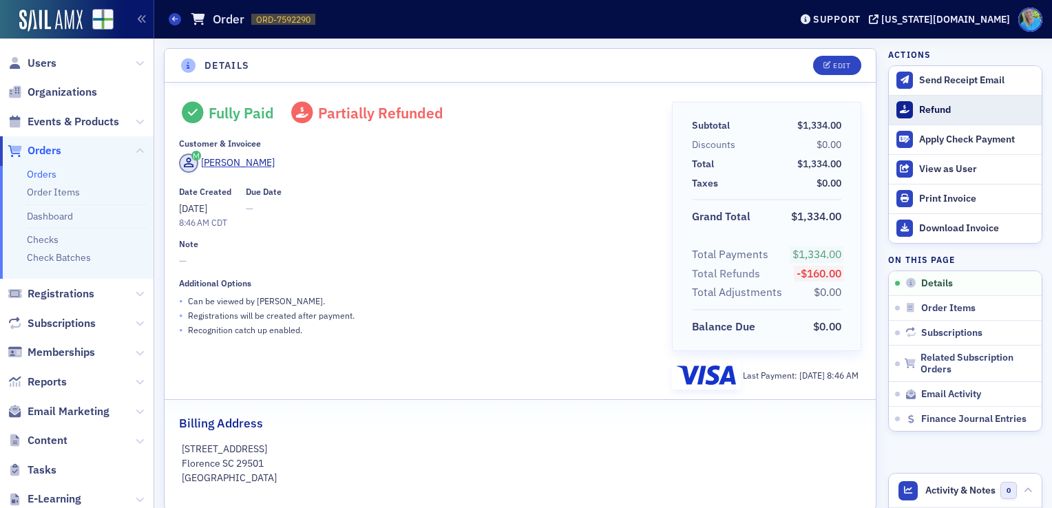
click at [943, 111] on div "Refund" at bounding box center [978, 110] width 116 height 12
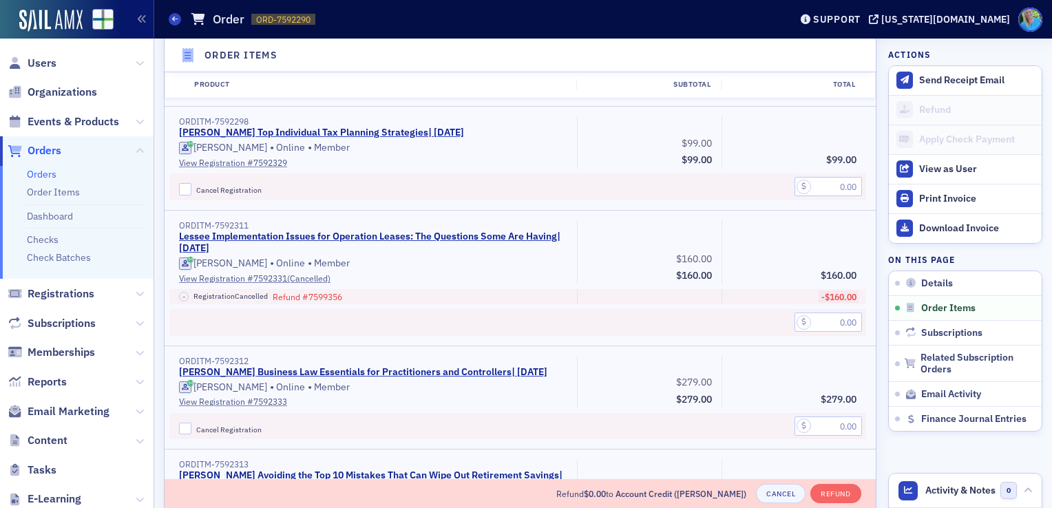
scroll to position [891, 0]
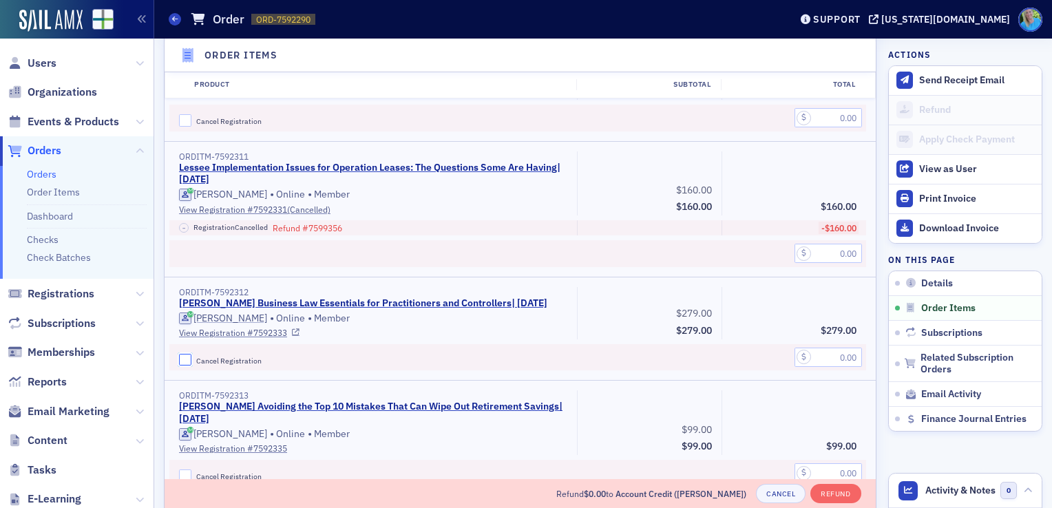
click at [182, 356] on input "Cancel Registration" at bounding box center [185, 360] width 12 height 12
checkbox input "true"
click at [802, 358] on input "text" at bounding box center [829, 357] width 68 height 19
type input "279.00"
drag, startPoint x: 825, startPoint y: 493, endPoint x: 612, endPoint y: 227, distance: 340.6
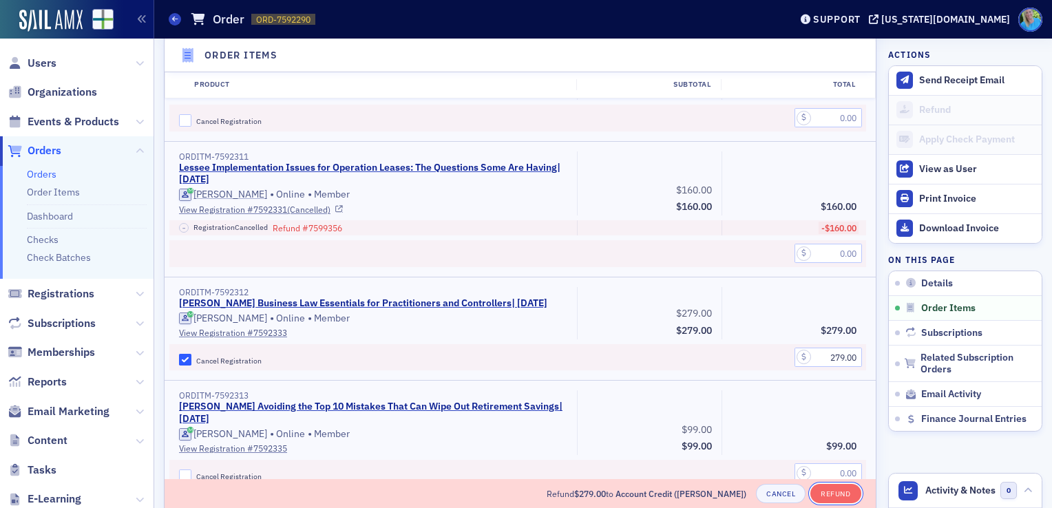
click at [612, 227] on div "Refund Destination Account Credit (Aubrey Baugh) Refund Reason (Visible to Cust…" at bounding box center [521, 363] width 712 height 1391
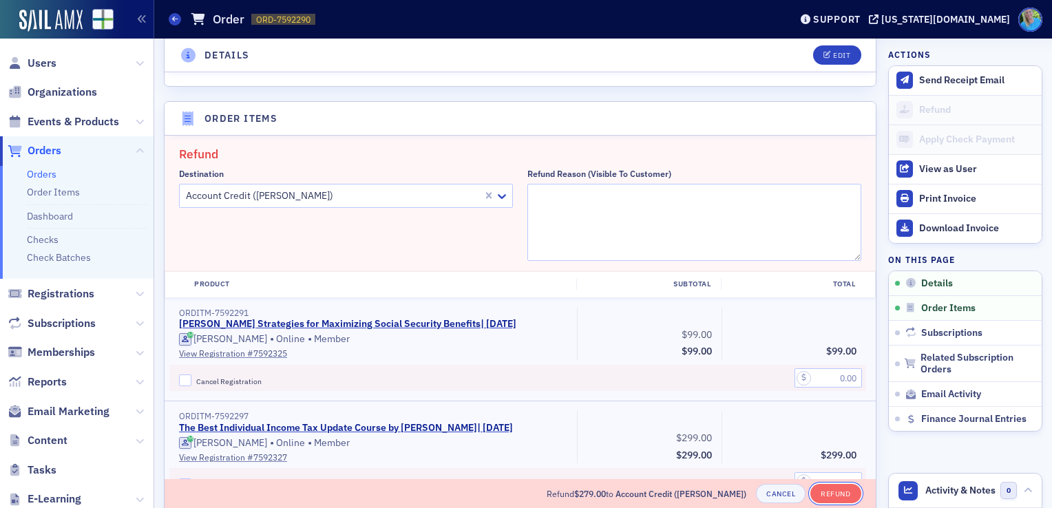
scroll to position [409, 0]
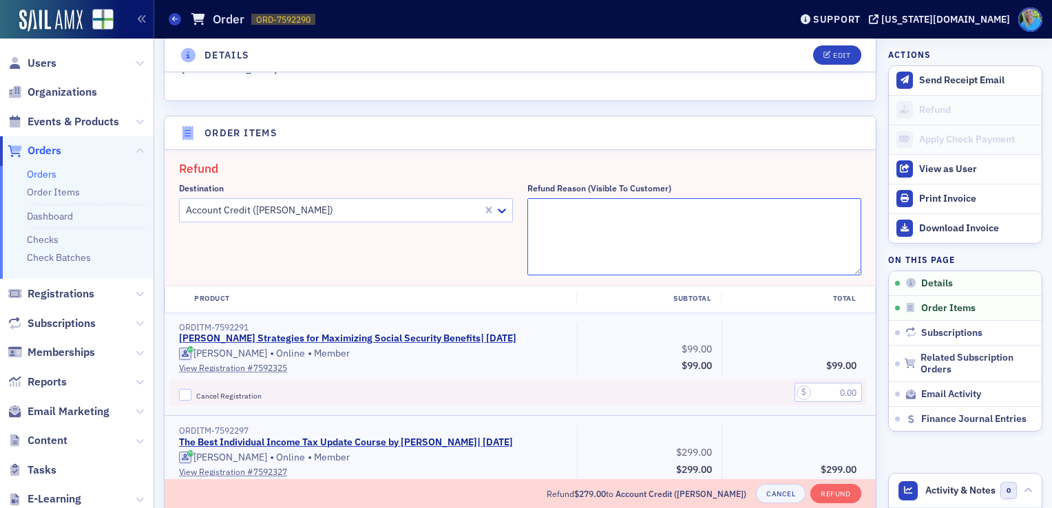
click at [595, 230] on textarea "Refund Reason (Visible to Customer)" at bounding box center [695, 236] width 334 height 77
type textarea "Trouble signing into course"
click at [818, 490] on button "Refund" at bounding box center [836, 493] width 50 height 19
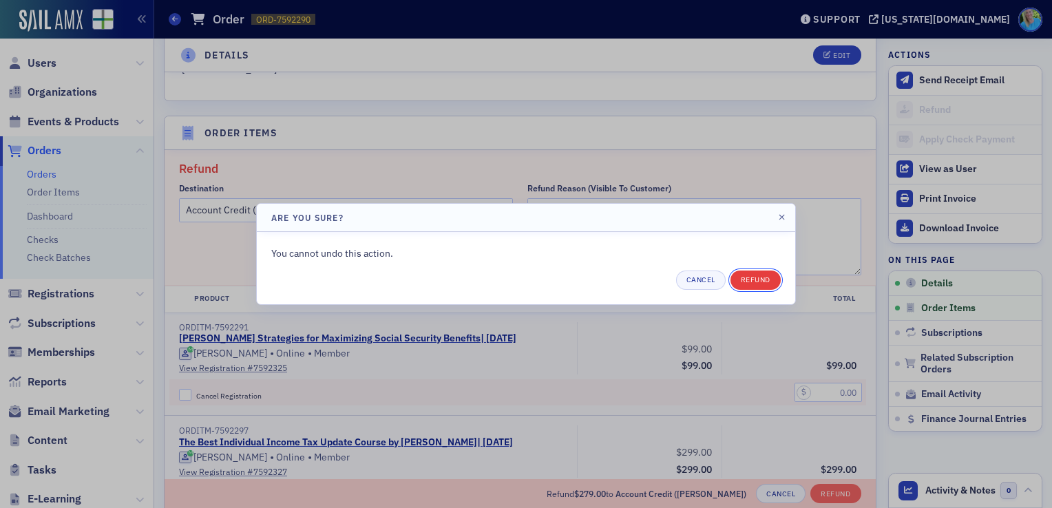
click at [761, 278] on button "Refund" at bounding box center [756, 280] width 50 height 19
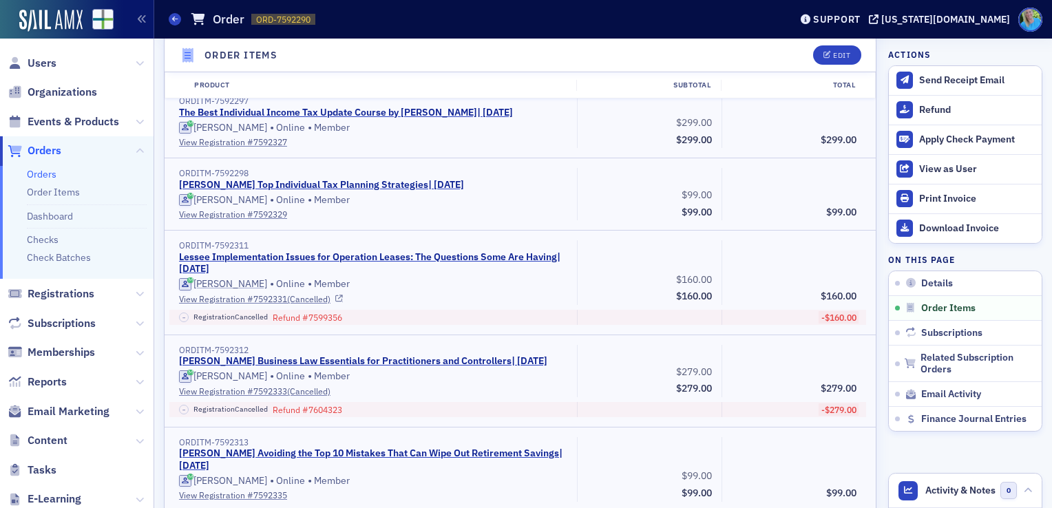
scroll to position [620, 0]
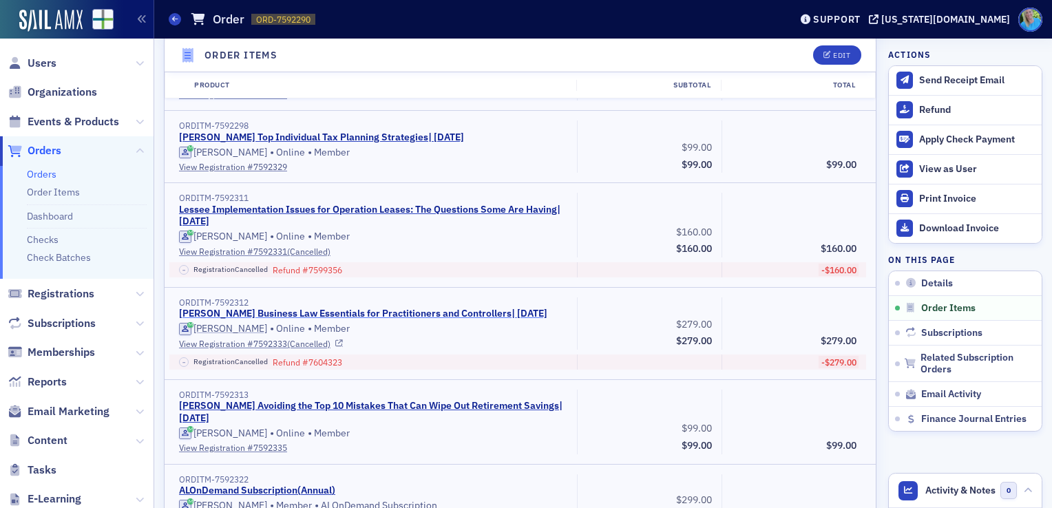
click at [441, 308] on link "Surgent's Business Law Essentials for Practitioners and Controllers | 8/26/2025" at bounding box center [363, 314] width 369 height 12
click at [391, 304] on div "ORDITM-7592312" at bounding box center [373, 303] width 388 height 10
click at [391, 308] on link "Surgent's Business Law Essentials for Practitioners and Controllers | 8/26/2025" at bounding box center [363, 314] width 369 height 12
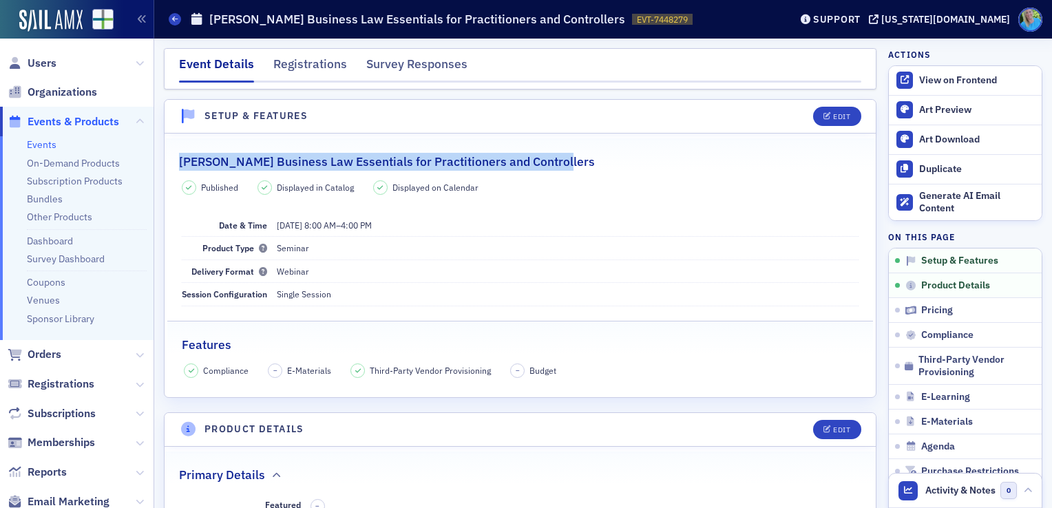
drag, startPoint x: 545, startPoint y: 166, endPoint x: 179, endPoint y: 158, distance: 365.8
click at [179, 158] on h2 "[PERSON_NAME] Business Law Essentials for Practitioners and Controllers" at bounding box center [387, 162] width 416 height 18
copy h2 "[PERSON_NAME] Business Law Essentials for Practitioners and Controllers"
click at [940, 87] on link "View on Frontend" at bounding box center [965, 80] width 153 height 29
click at [975, 77] on div "View on Frontend" at bounding box center [978, 80] width 116 height 12
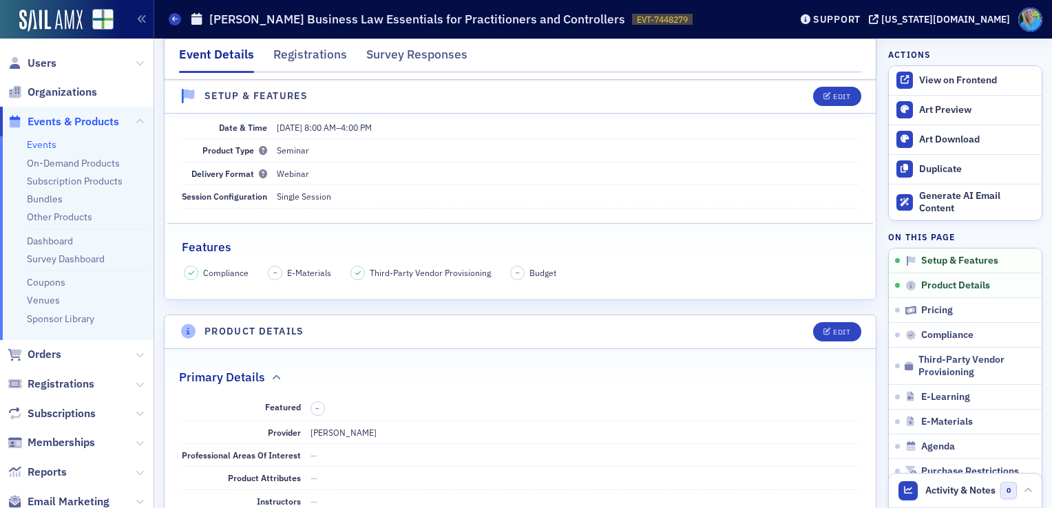
scroll to position [69, 0]
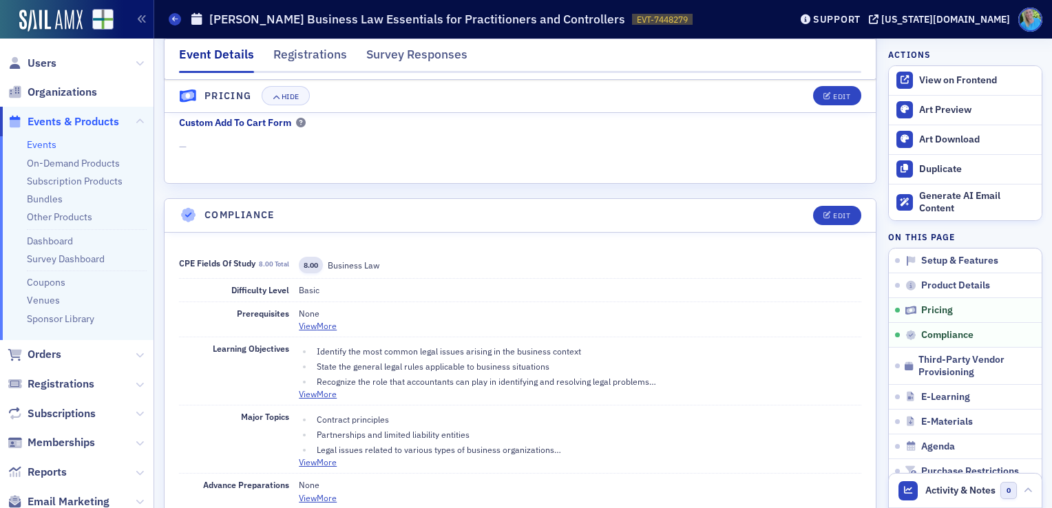
scroll to position [1378, 0]
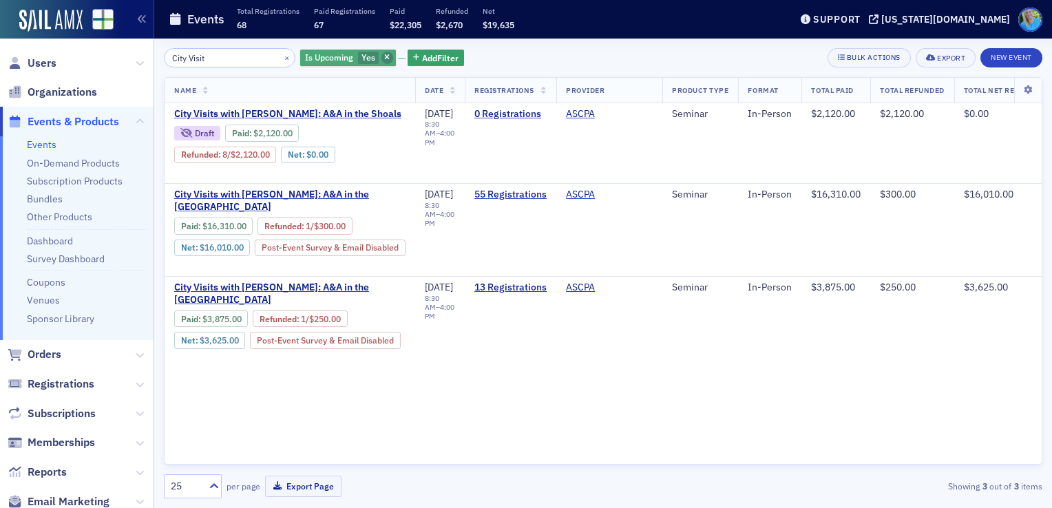
type input "City Visit"
click at [382, 56] on span "button" at bounding box center [388, 58] width 12 height 12
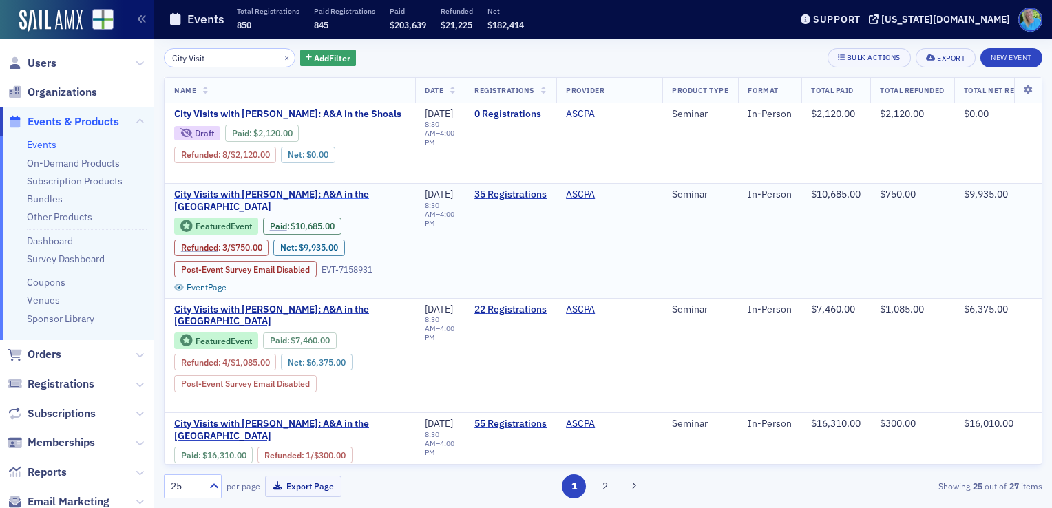
click at [371, 193] on span "City Visits with [PERSON_NAME]: A&A in the [GEOGRAPHIC_DATA]" at bounding box center [289, 201] width 231 height 24
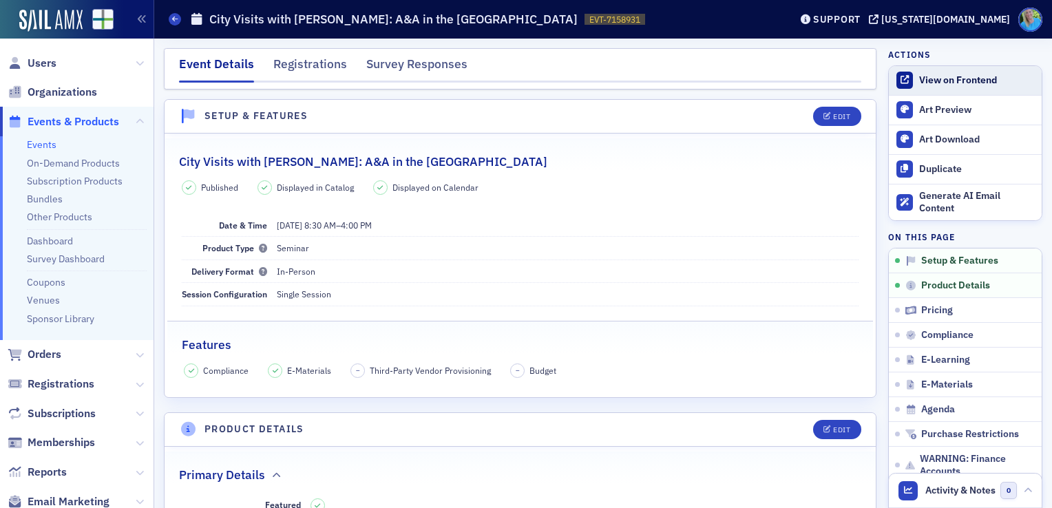
click at [956, 81] on div "View on Frontend" at bounding box center [978, 80] width 116 height 12
